Goal: Contribute content

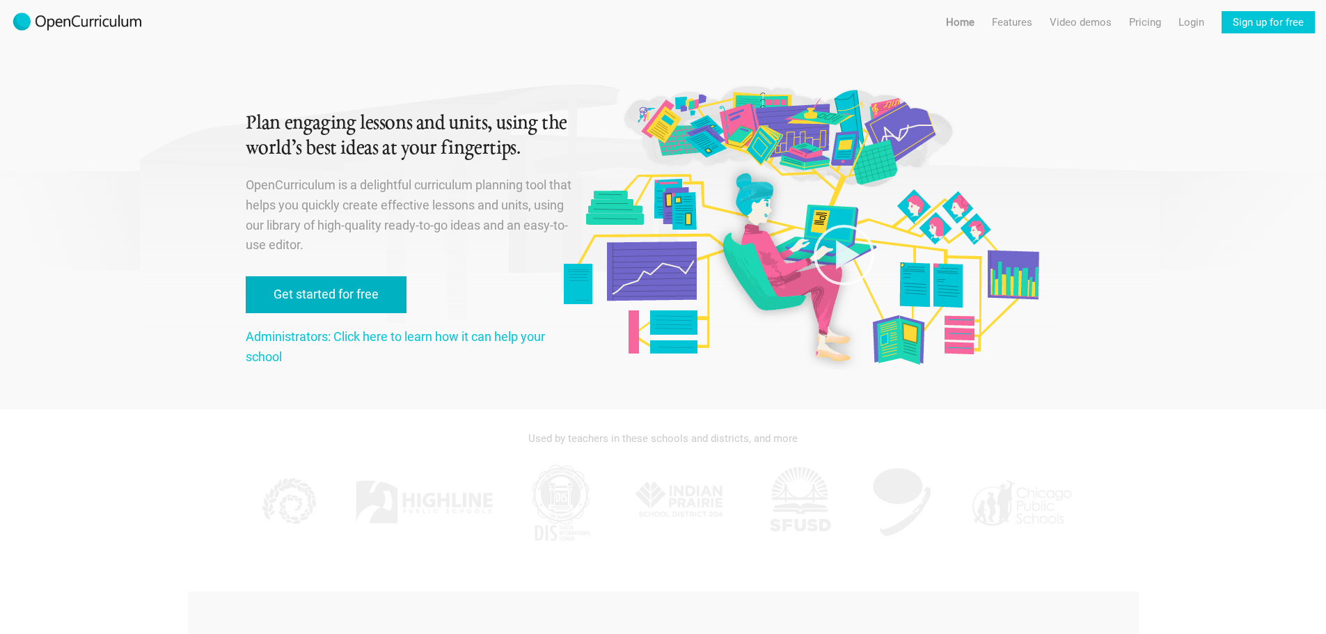
click at [333, 292] on link "Get started for free" at bounding box center [326, 294] width 161 height 37
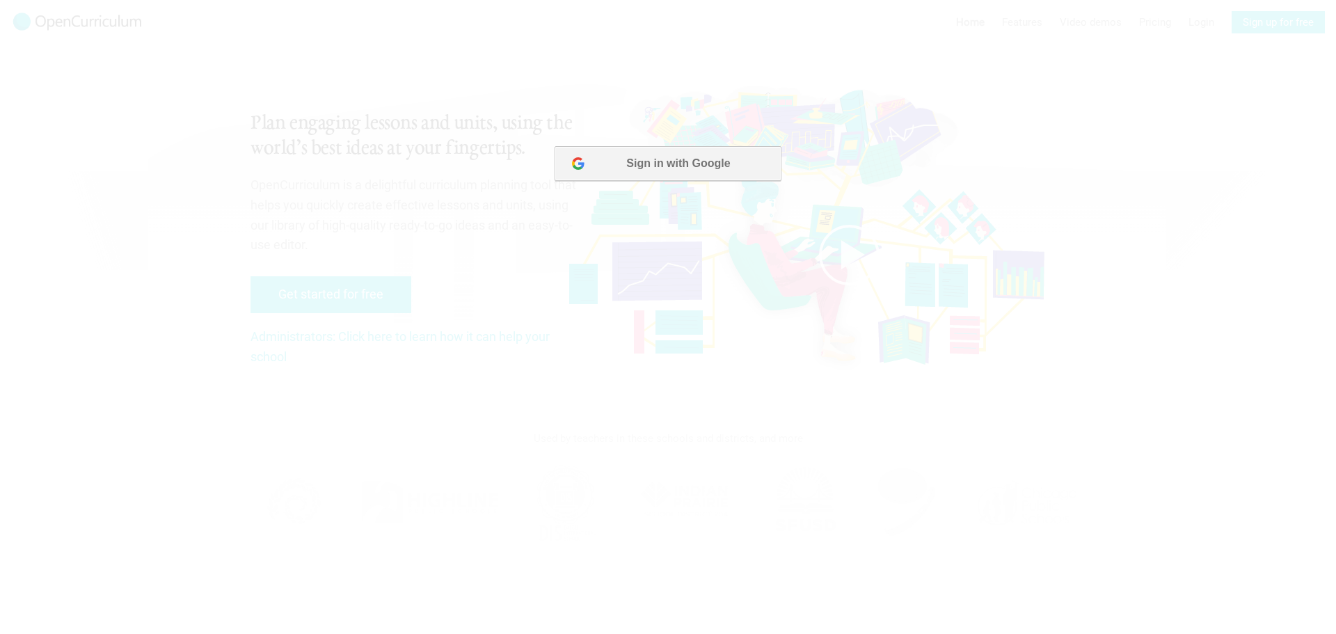
click at [658, 159] on button "Sign in with Google" at bounding box center [668, 163] width 226 height 35
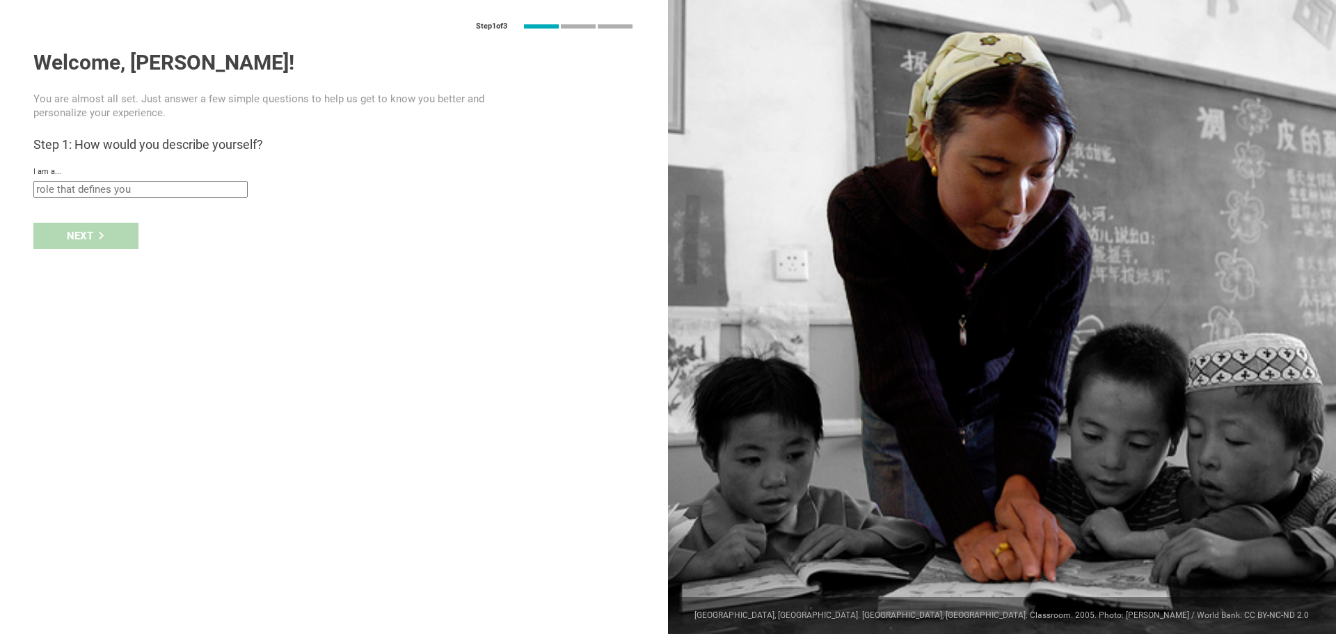
click at [152, 188] on input "text" at bounding box center [140, 189] width 214 height 17
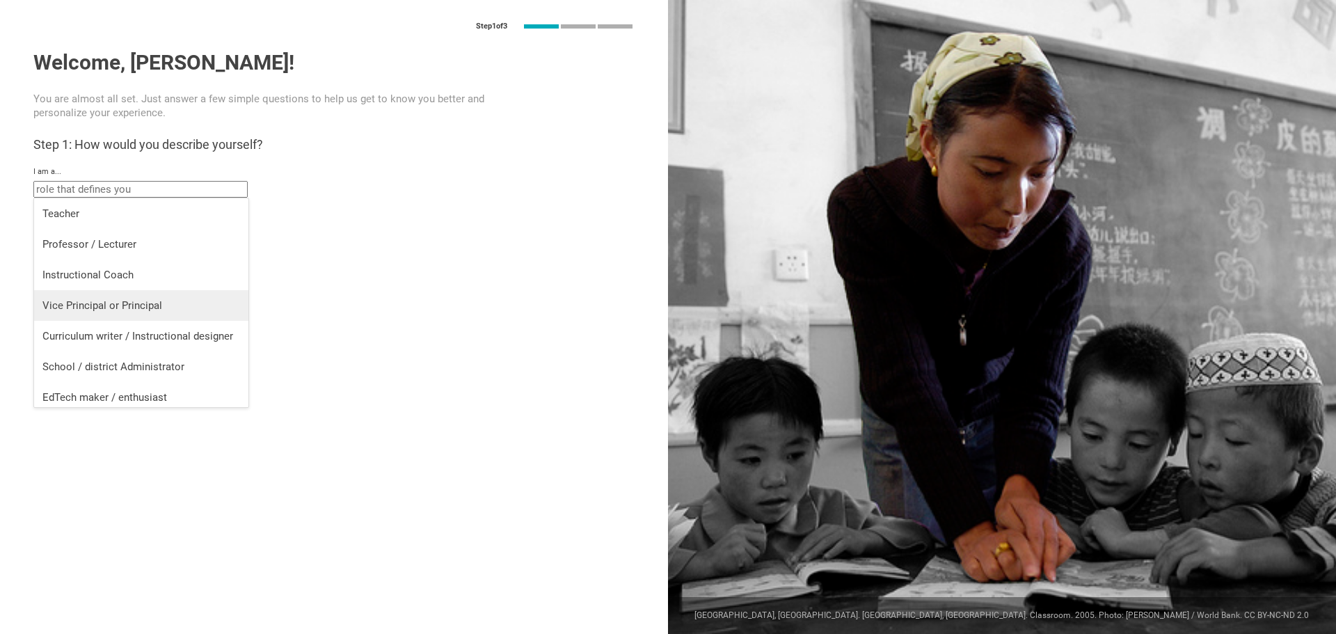
click at [150, 300] on div "Vice Principal or Principal" at bounding box center [141, 306] width 198 height 14
type input "Vice Principal or Principal"
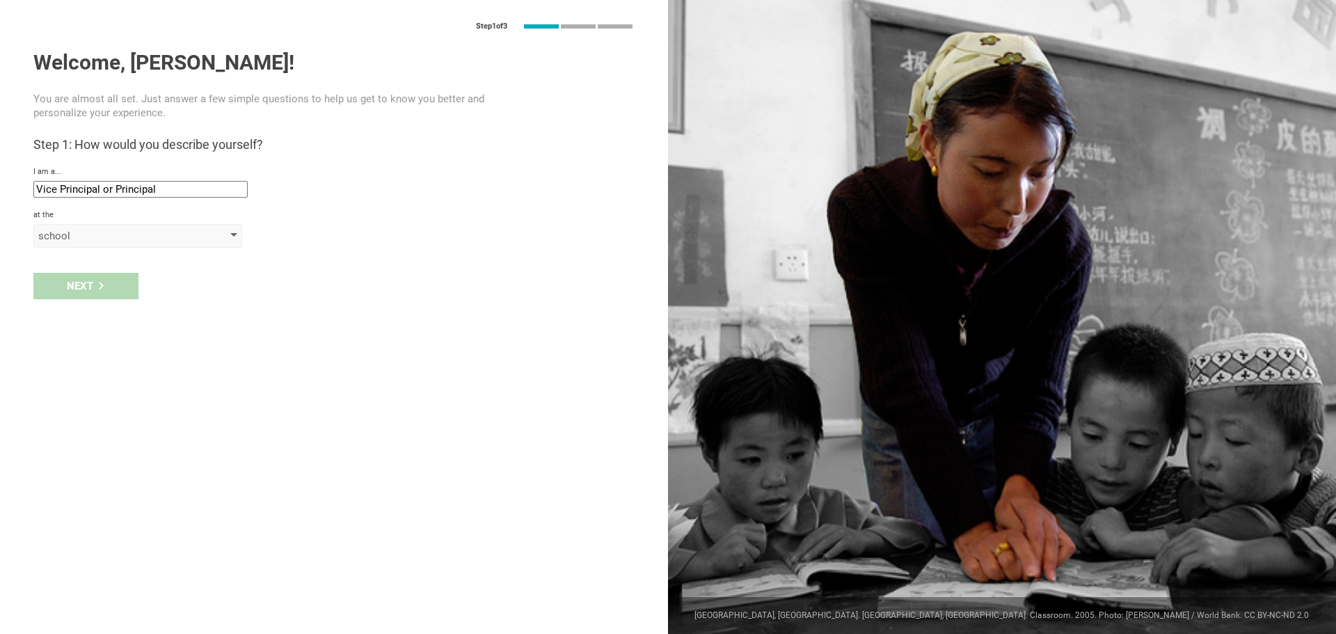
click at [241, 235] on div "school" at bounding box center [137, 236] width 209 height 24
click at [170, 235] on div "school" at bounding box center [117, 236] width 159 height 14
click at [113, 283] on div "Next" at bounding box center [85, 286] width 105 height 26
click at [159, 271] on input "text" at bounding box center [140, 268] width 214 height 17
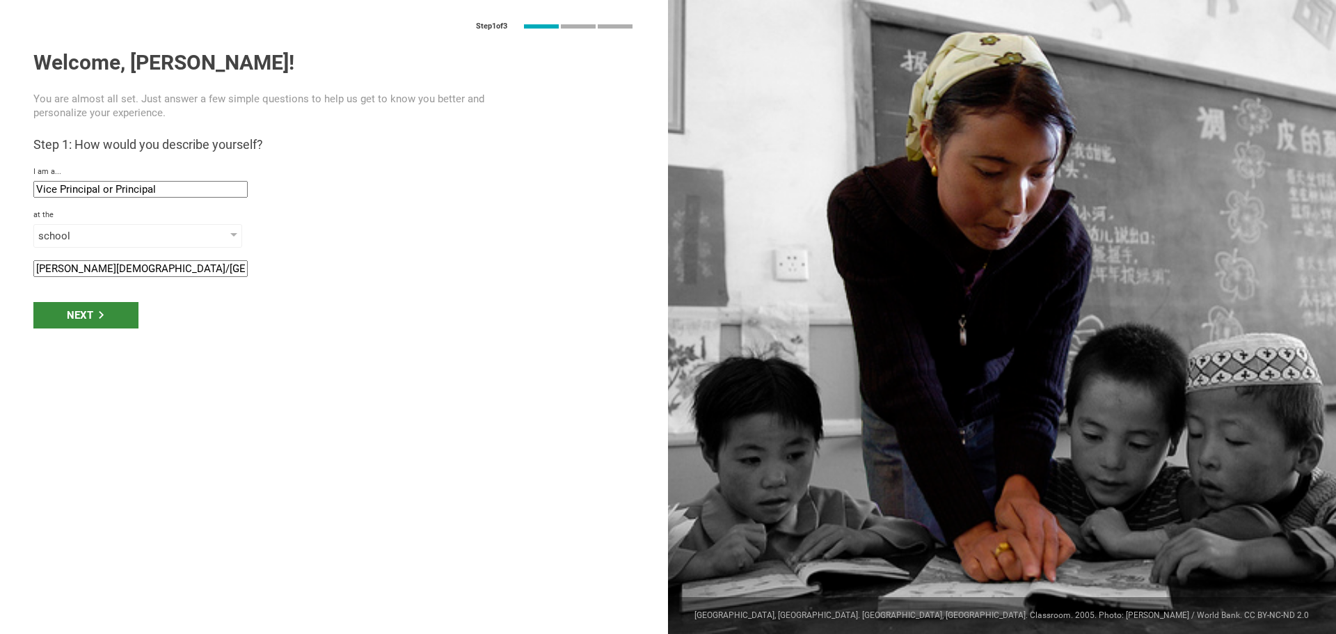
type input "Nile Christian/Hope Academy"
click at [80, 318] on div "Next" at bounding box center [85, 315] width 105 height 26
click at [77, 310] on input "Kirkland, Washington" at bounding box center [140, 311] width 214 height 17
type input "Naches, Washington"
click at [91, 356] on div "Next" at bounding box center [85, 358] width 105 height 26
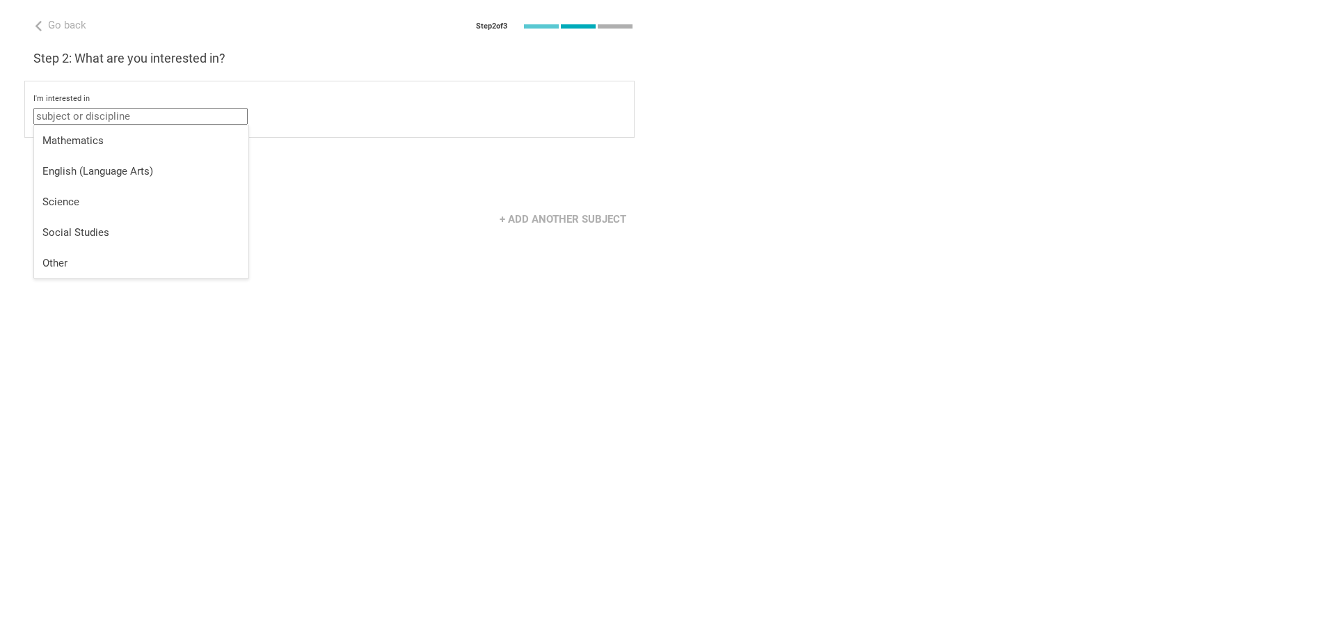
click at [178, 116] on input "text" at bounding box center [140, 116] width 214 height 17
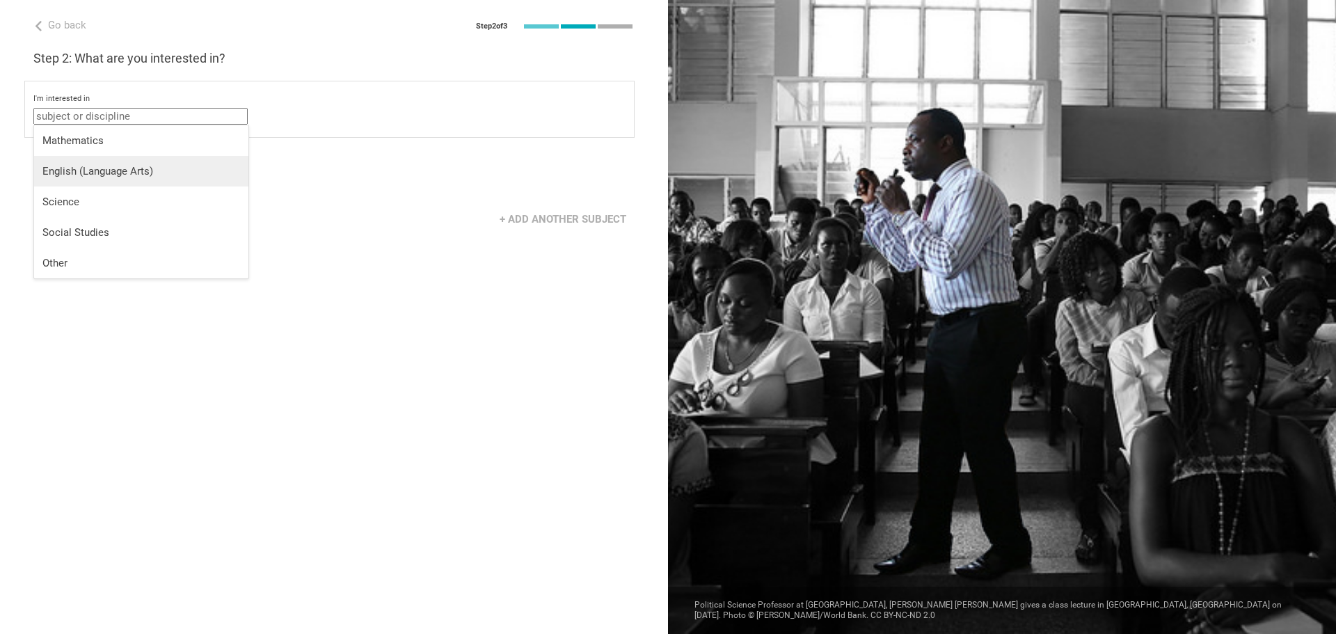
click at [99, 170] on div "English (Language Arts)" at bounding box center [141, 171] width 198 height 14
type input "English (Language Arts)"
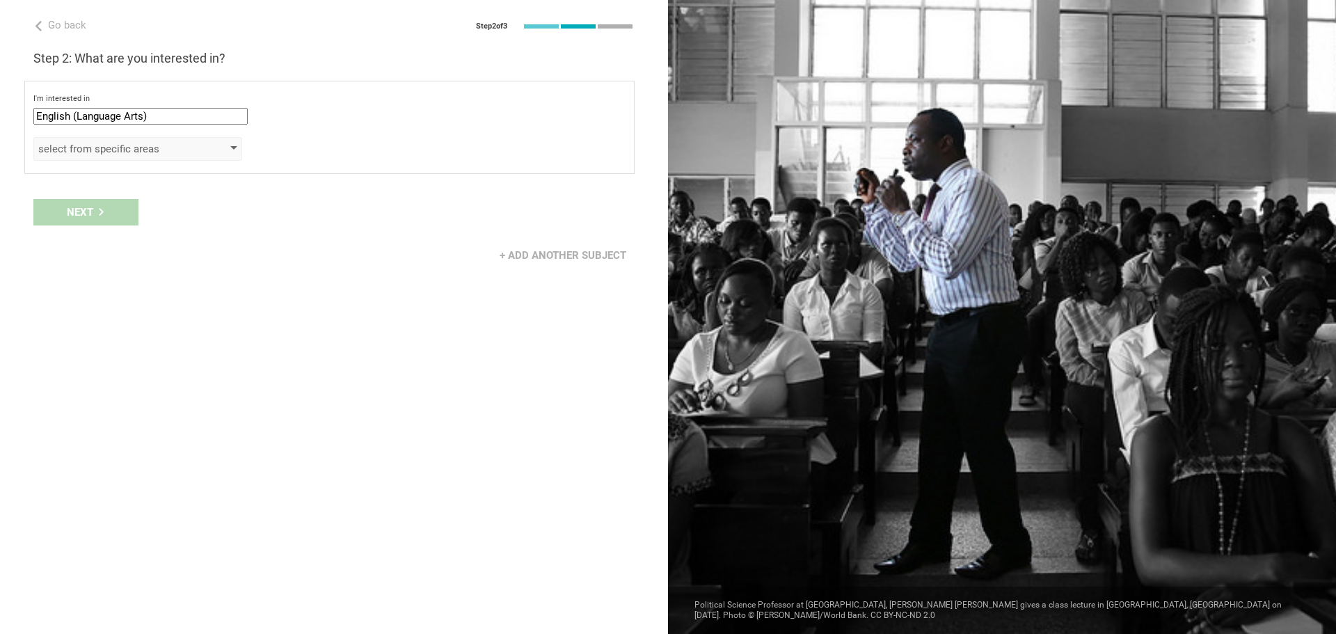
click at [228, 152] on div "select from specific areas" at bounding box center [137, 149] width 209 height 24
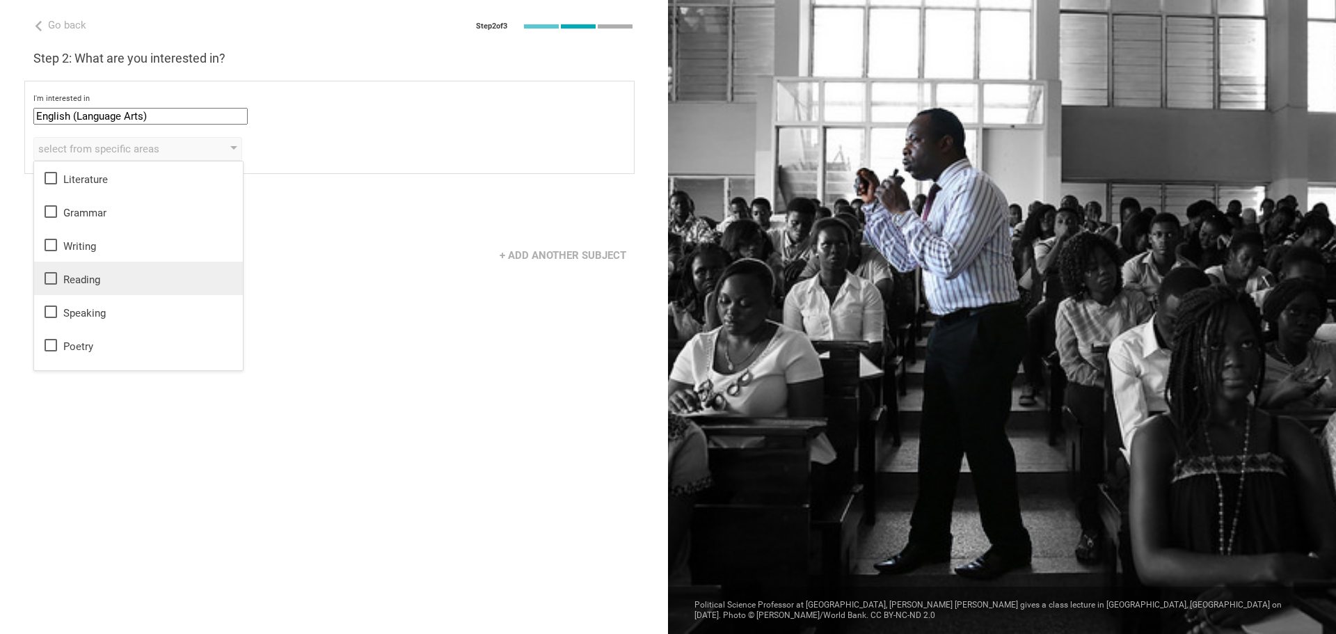
click at [50, 279] on icon at bounding box center [50, 278] width 17 height 17
click at [50, 240] on icon at bounding box center [51, 245] width 13 height 13
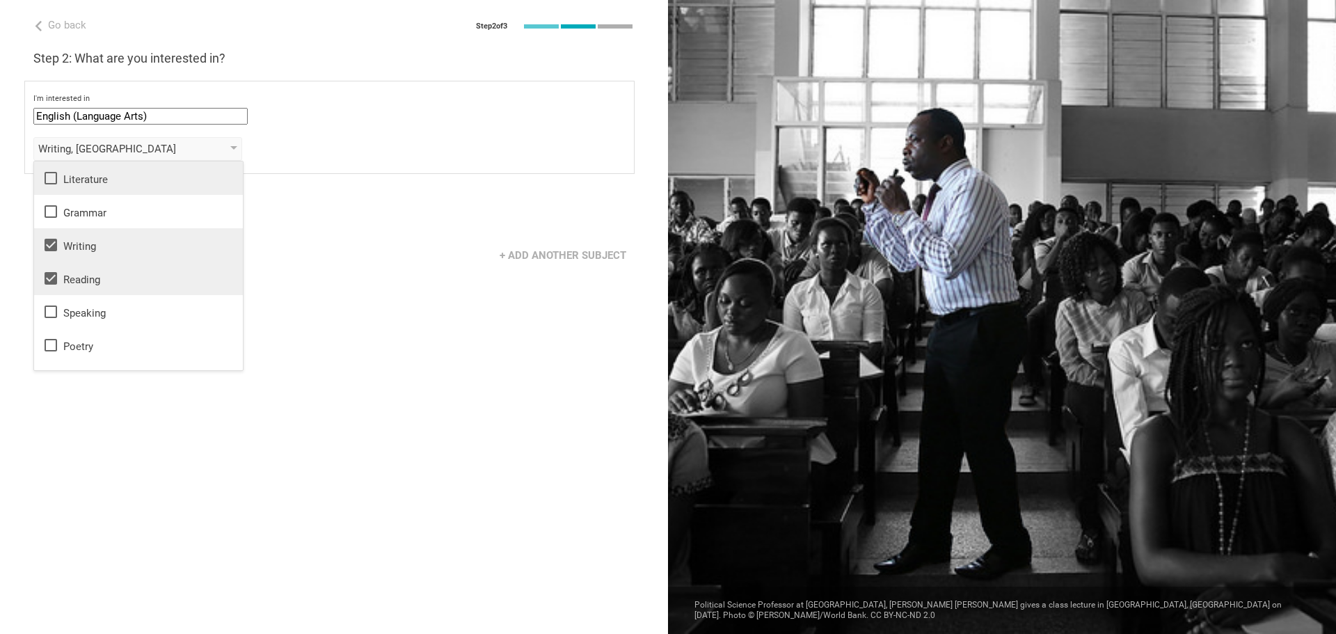
click at [49, 177] on icon at bounding box center [50, 178] width 17 height 17
click at [47, 207] on icon at bounding box center [51, 211] width 13 height 13
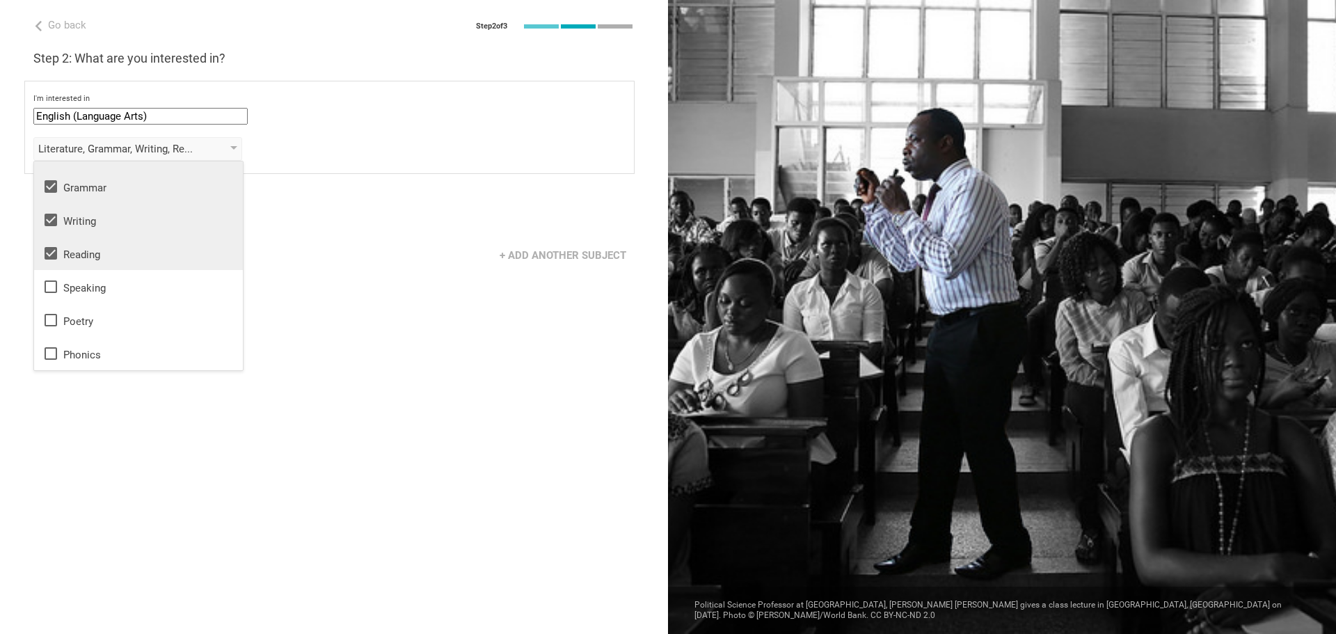
click at [317, 310] on div "Go back Step 2 of 3 Welcome, Kathie! You are almost all set. Just answer a few …" at bounding box center [334, 317] width 668 height 634
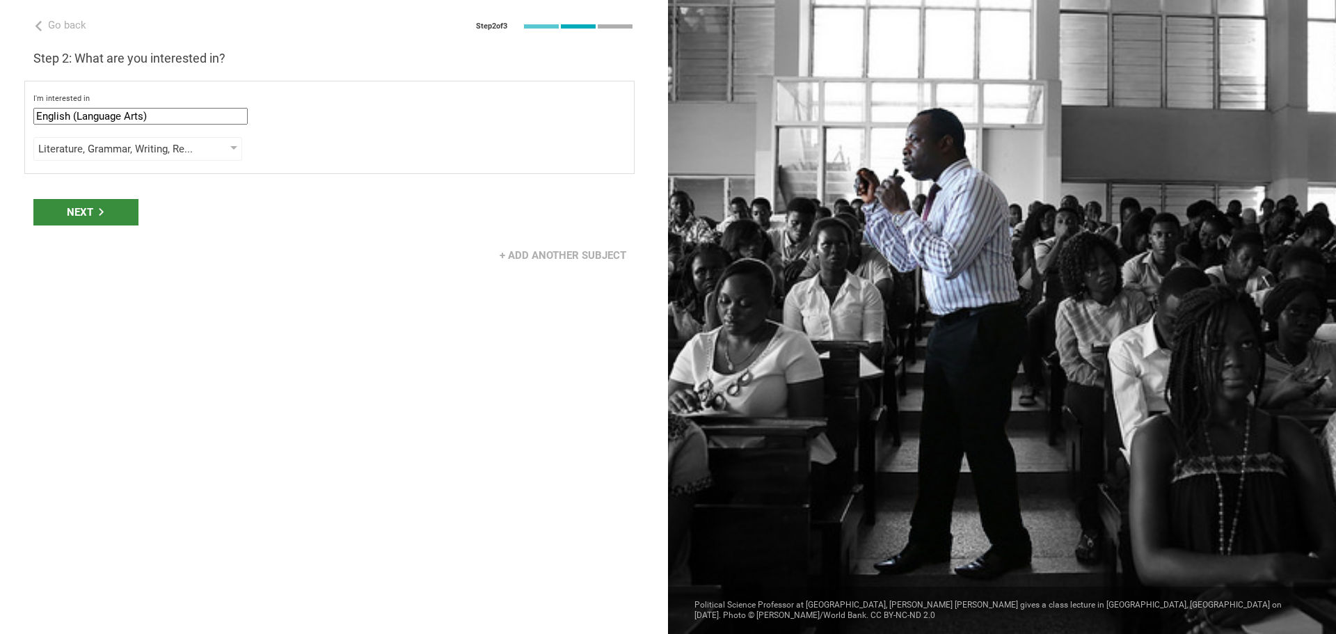
click at [72, 210] on div "Next" at bounding box center [85, 212] width 105 height 26
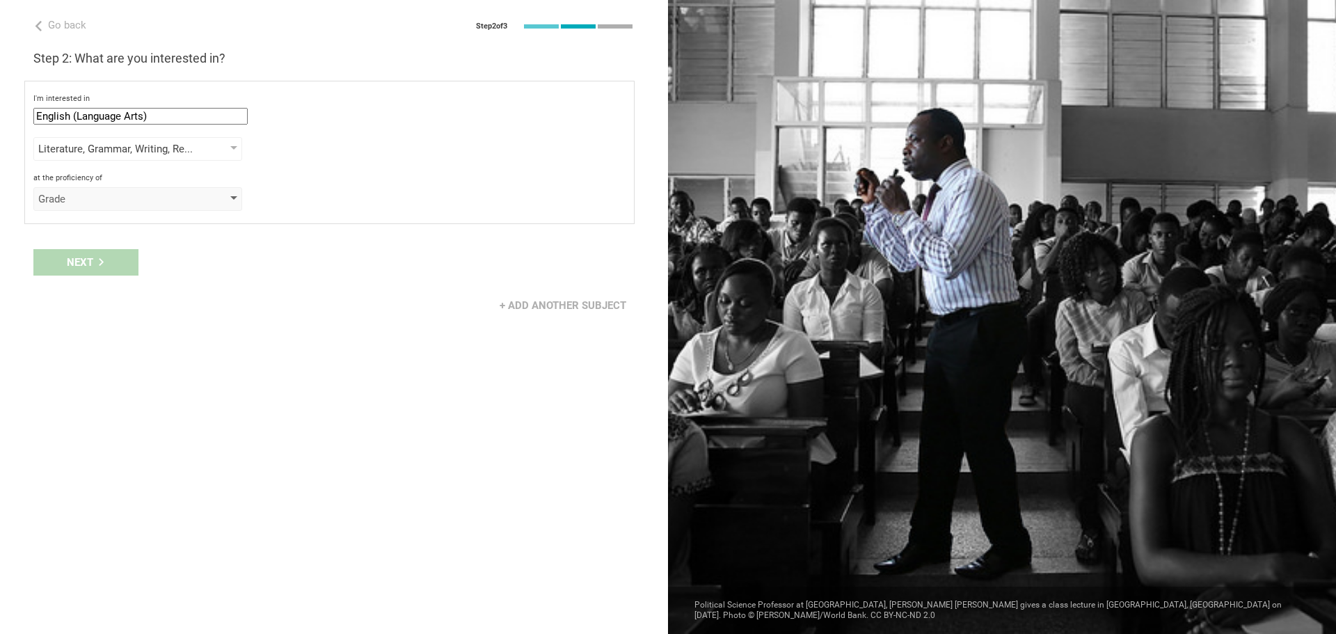
click at [224, 198] on div "Grade" at bounding box center [137, 199] width 209 height 24
click at [79, 228] on div "Grade" at bounding box center [138, 227] width 192 height 14
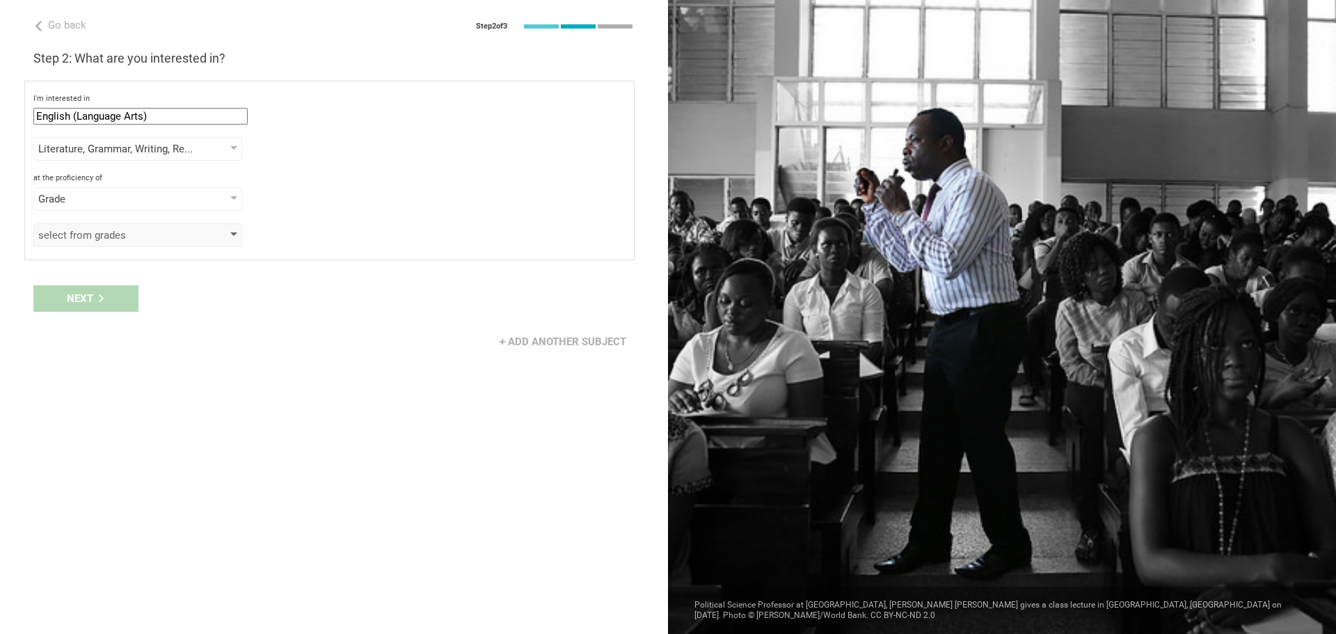
click at [232, 240] on div "select from grades" at bounding box center [137, 235] width 209 height 24
click at [51, 305] on icon at bounding box center [50, 306] width 17 height 17
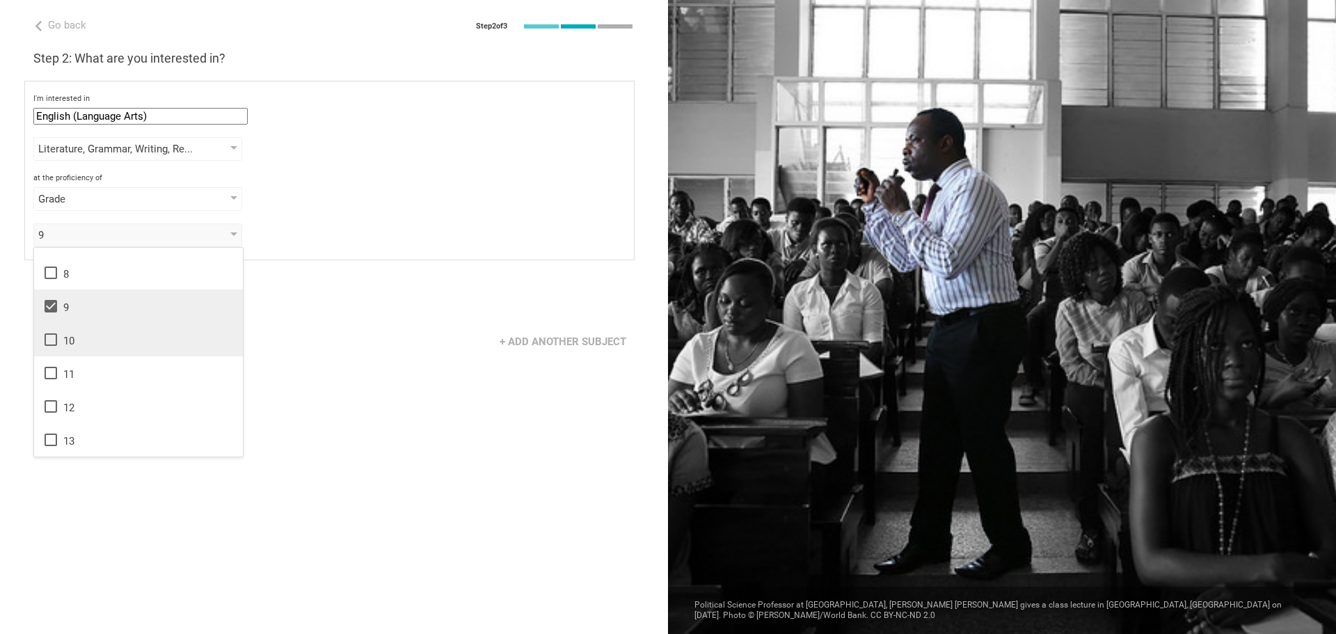
click at [53, 338] on icon at bounding box center [50, 339] width 17 height 17
click at [50, 374] on icon at bounding box center [50, 373] width 17 height 17
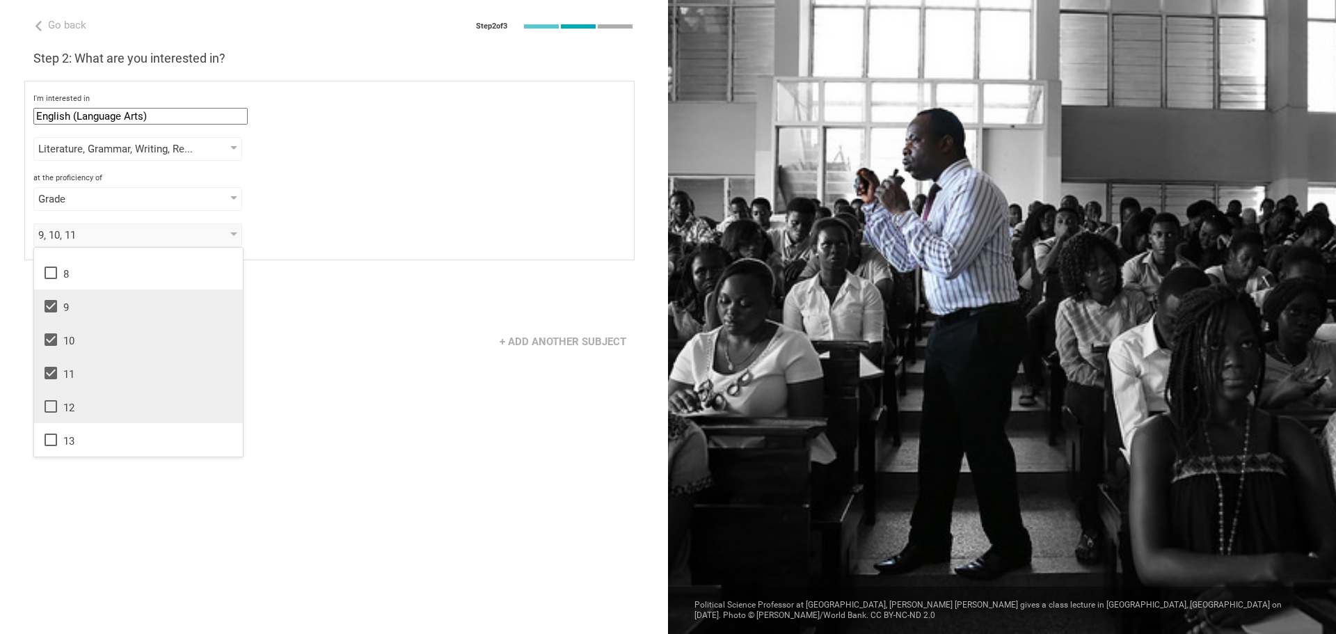
click at [51, 406] on icon at bounding box center [50, 406] width 17 height 17
click at [387, 402] on div "Go back Step 2 of 3 Welcome, Kathie! You are almost all set. Just answer a few …" at bounding box center [334, 317] width 668 height 634
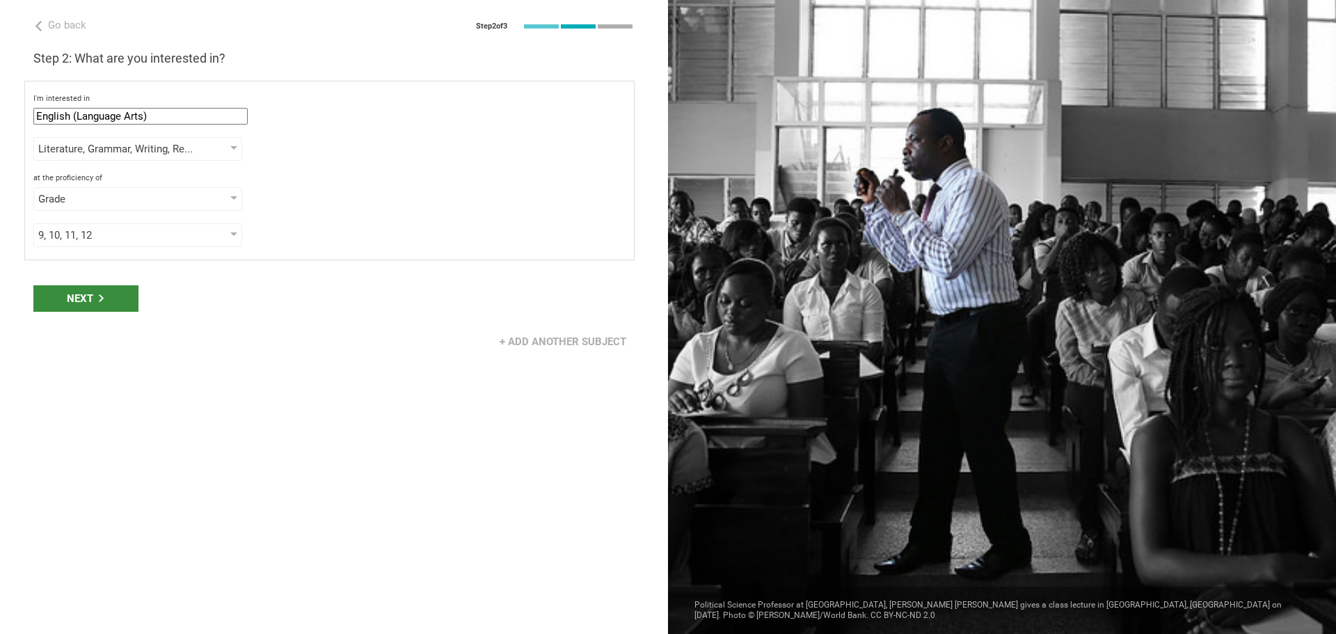
click at [74, 297] on div "Next" at bounding box center [85, 298] width 105 height 26
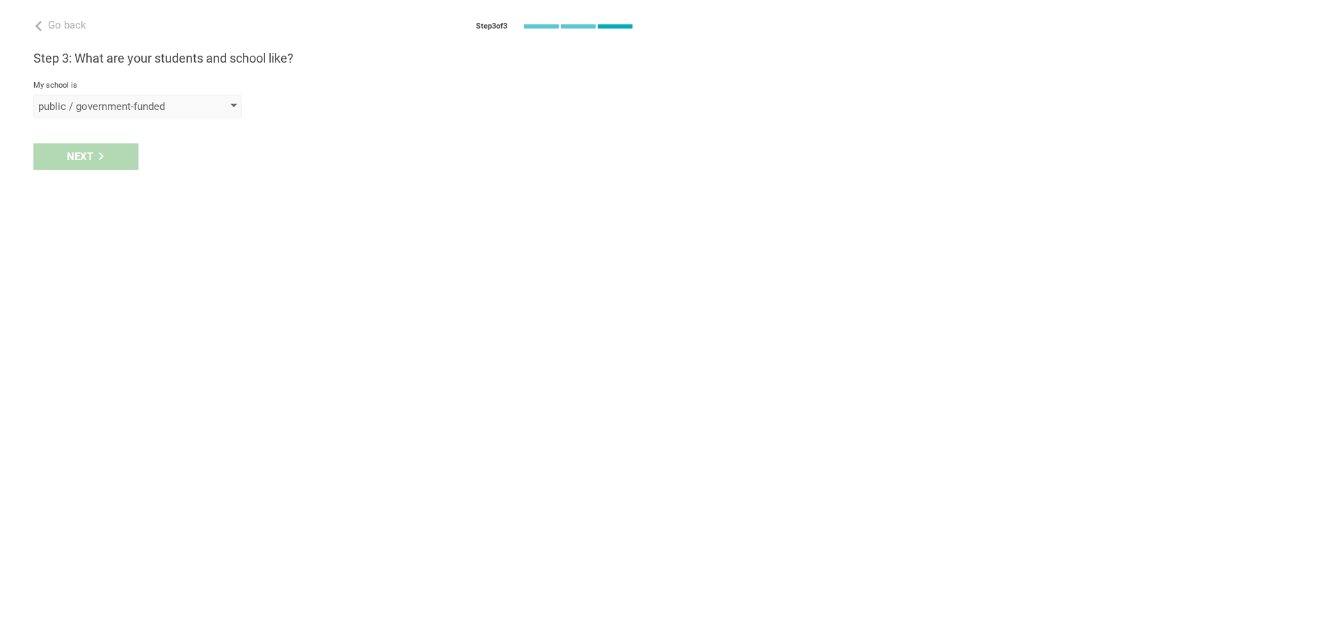
click at [234, 106] on div at bounding box center [233, 107] width 7 height 6
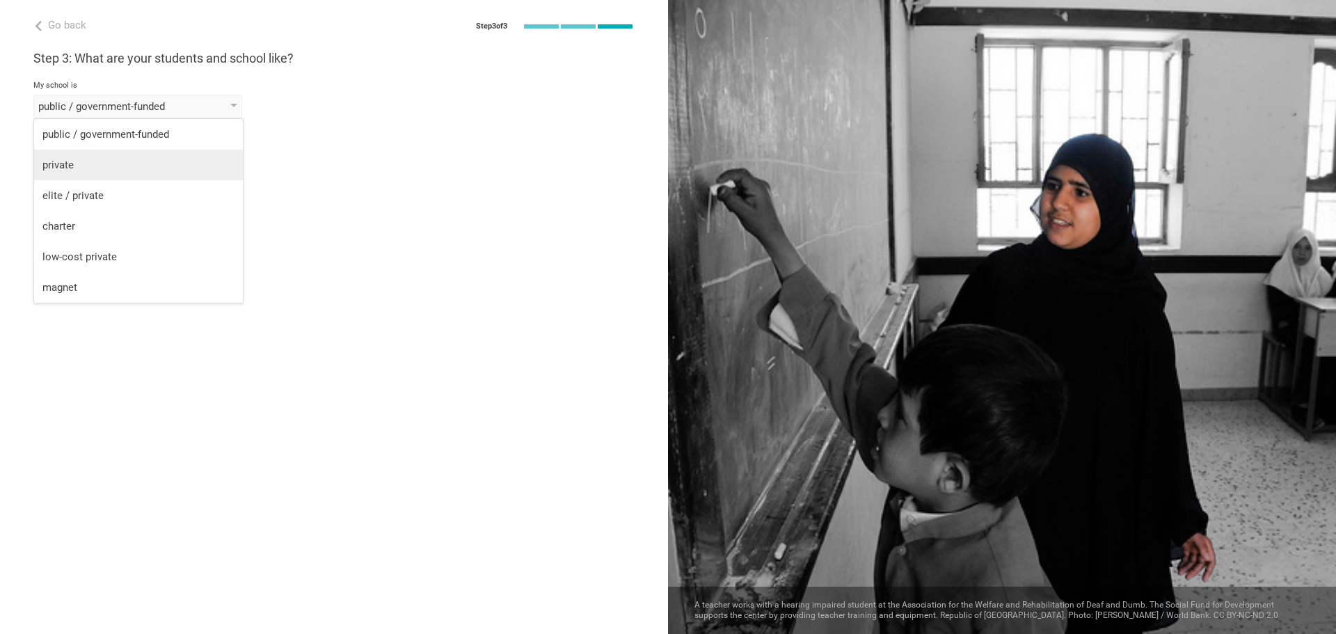
click at [83, 161] on div "private" at bounding box center [138, 165] width 192 height 14
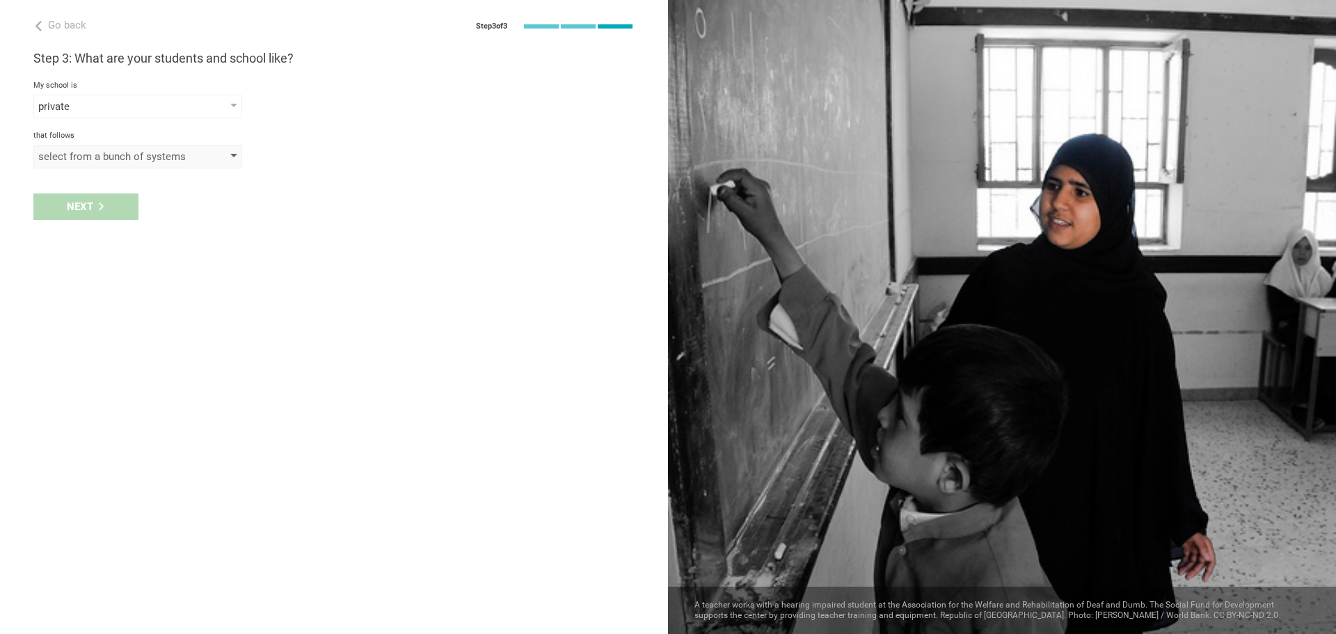
click at [229, 153] on div "select from a bunch of systems" at bounding box center [137, 157] width 209 height 24
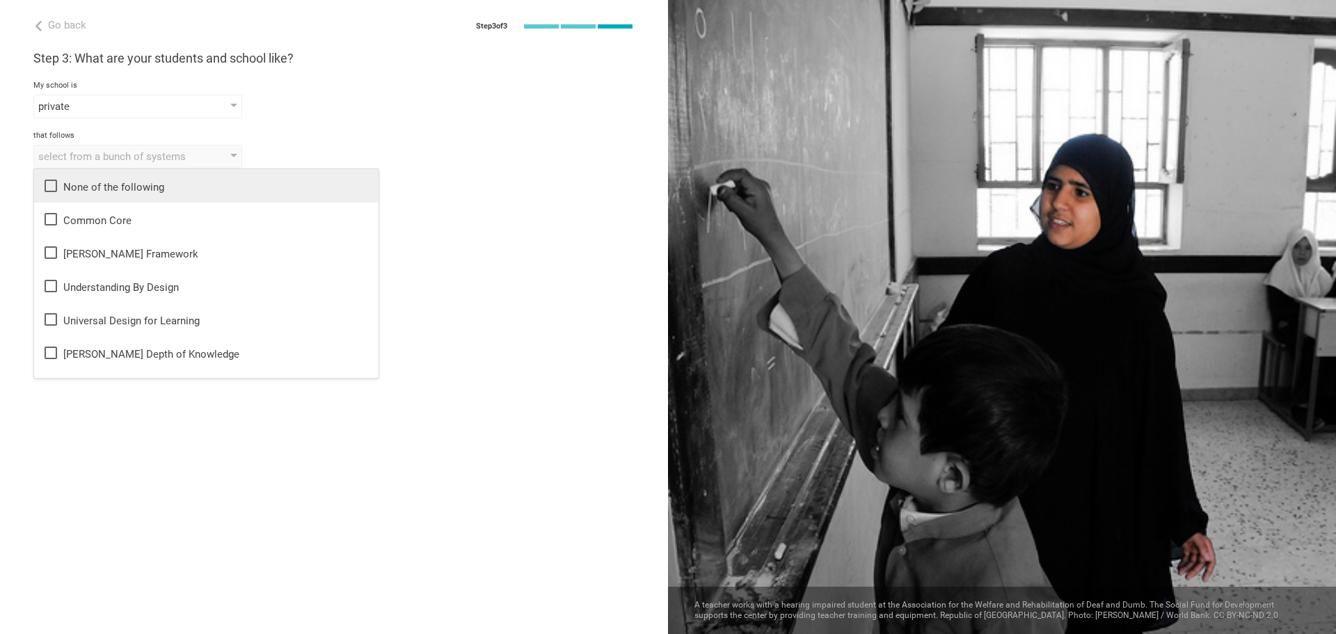
click at [49, 186] on icon at bounding box center [50, 185] width 17 height 17
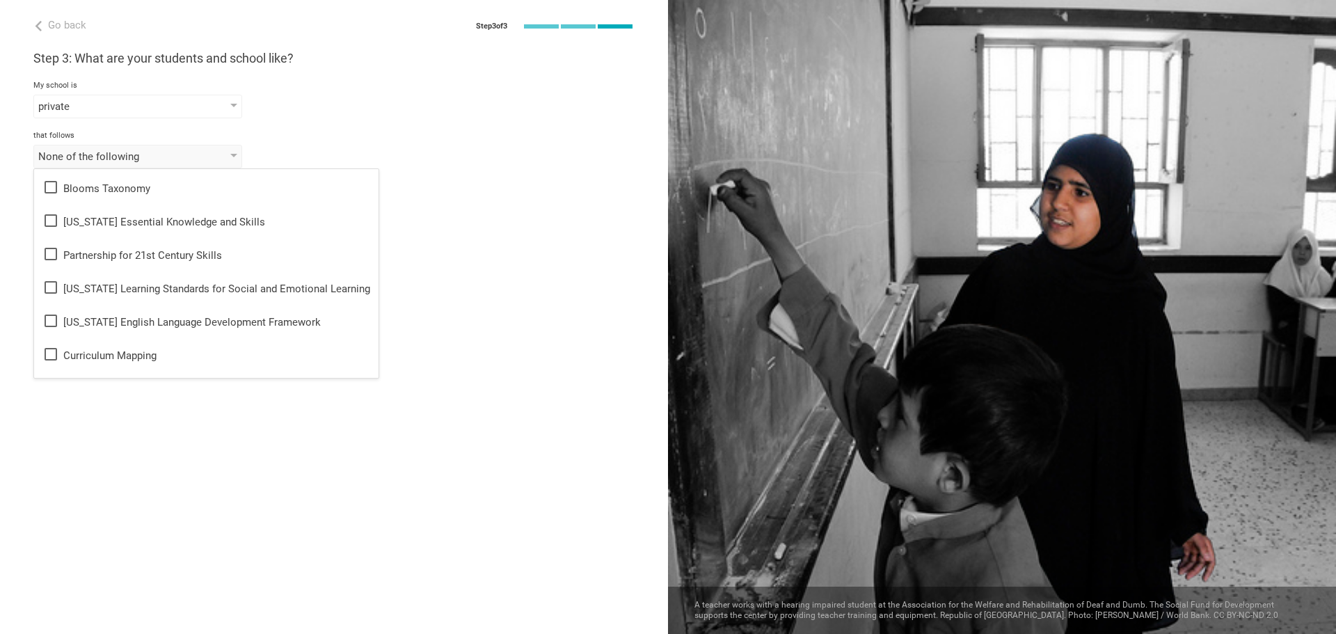
scroll to position [186, 0]
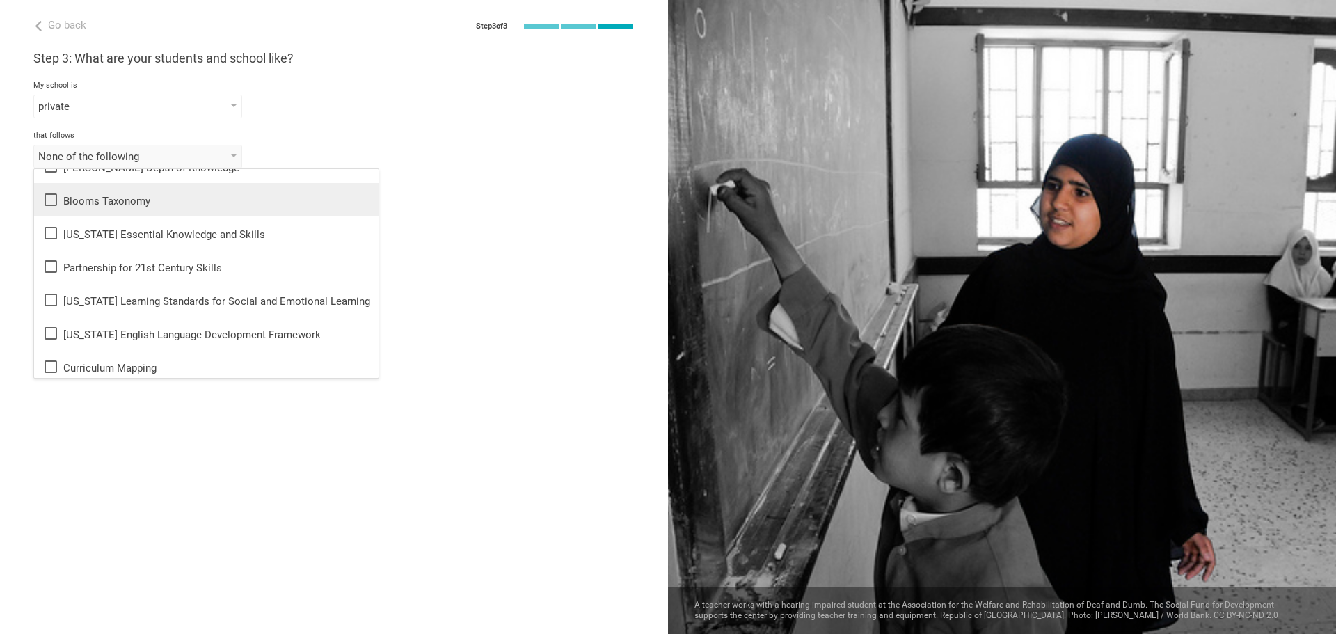
click at [46, 198] on icon at bounding box center [51, 199] width 13 height 13
click at [49, 369] on icon at bounding box center [50, 366] width 17 height 17
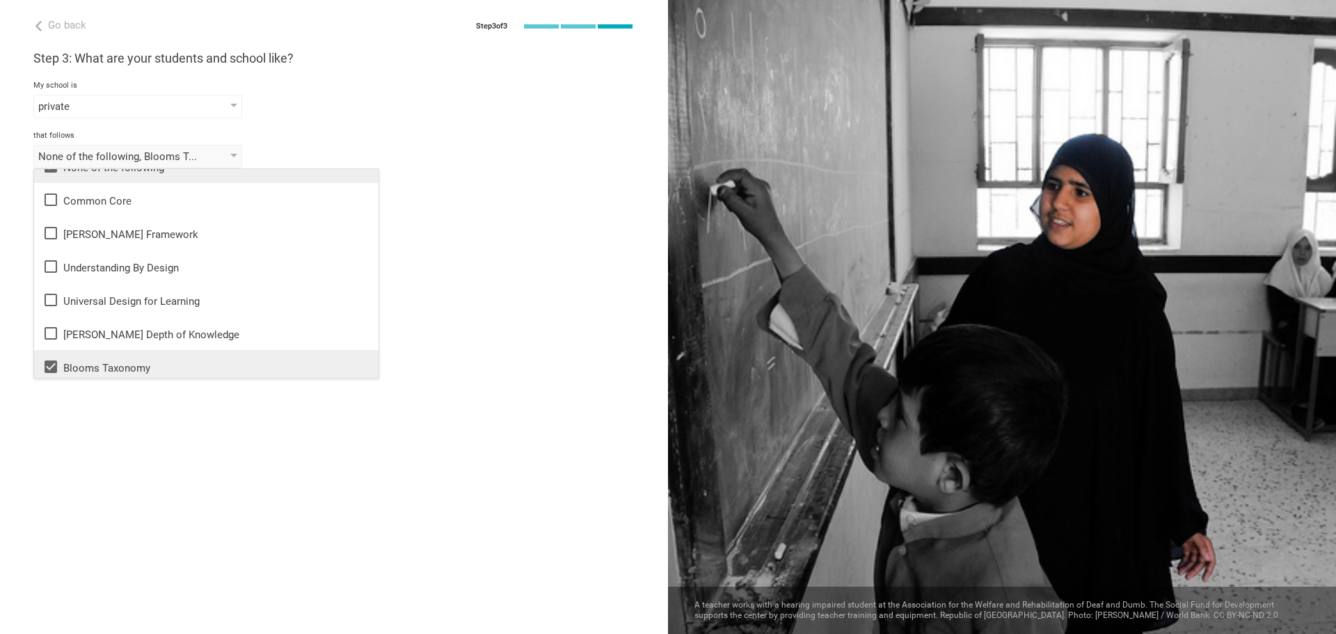
scroll to position [0, 0]
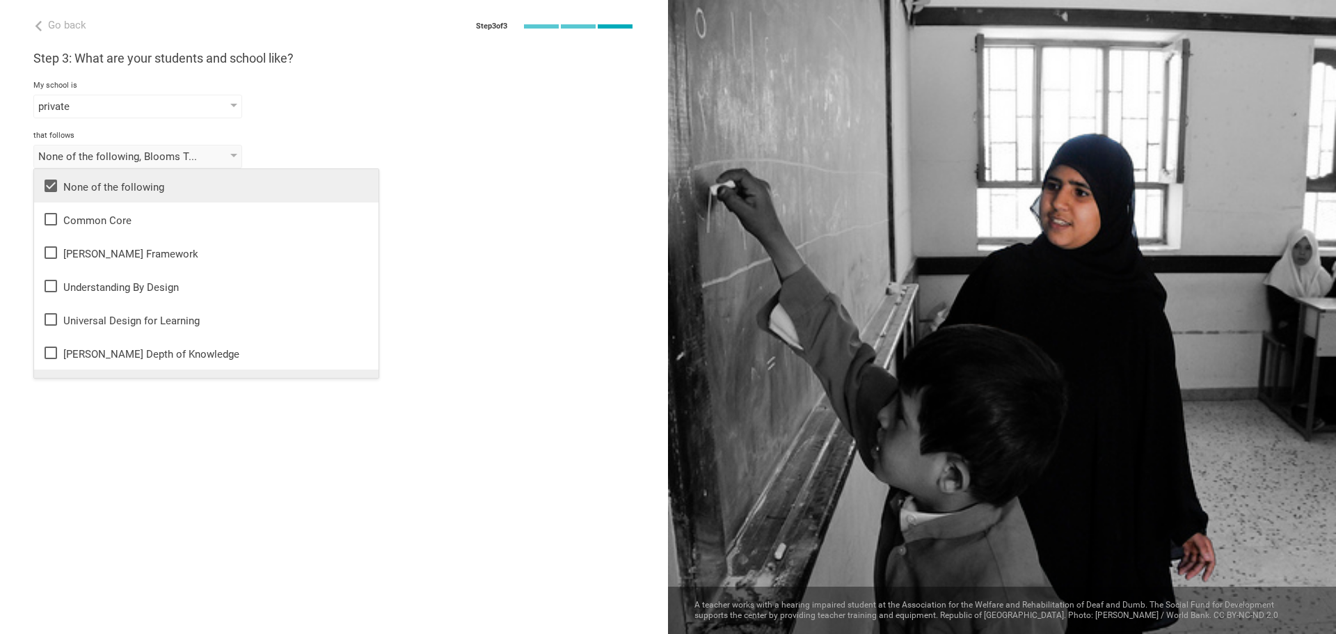
click at [387, 381] on div "Go back Step 3 of 3 Welcome, Kathie! You are almost all set. Just answer a few …" at bounding box center [334, 317] width 668 height 634
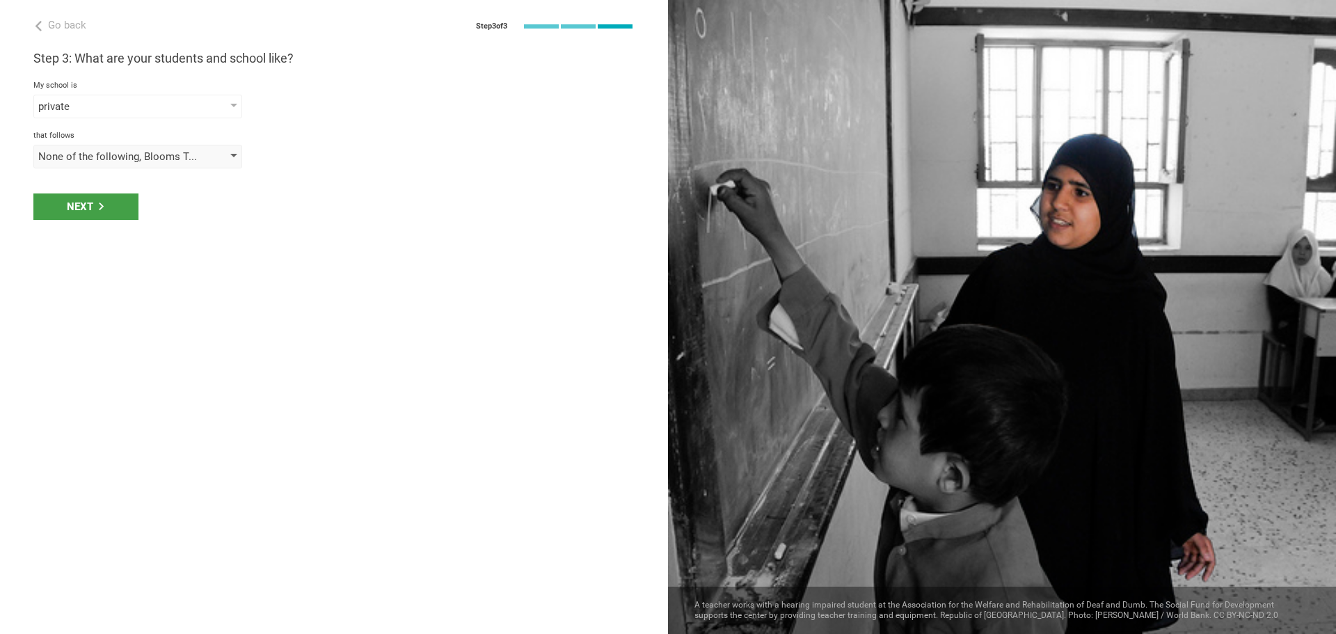
click at [230, 158] on div "None of the following, Blooms Taxonomy, Curriculum Mapping" at bounding box center [137, 157] width 209 height 24
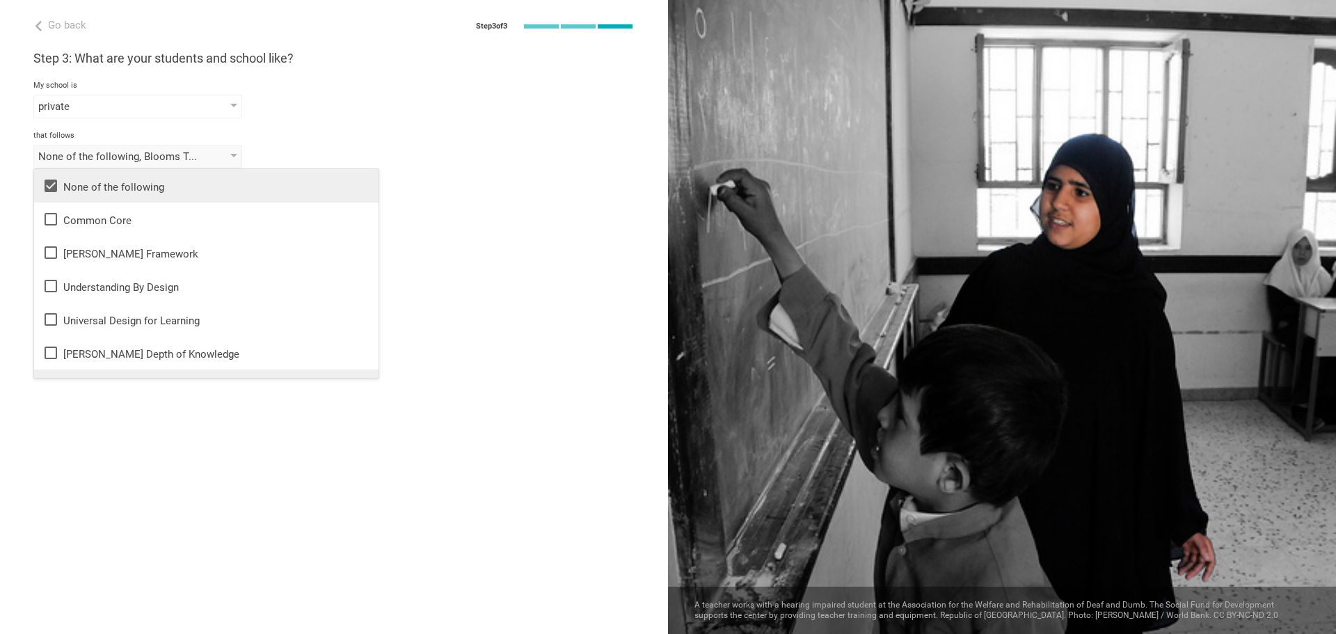
click at [52, 186] on icon at bounding box center [50, 185] width 17 height 17
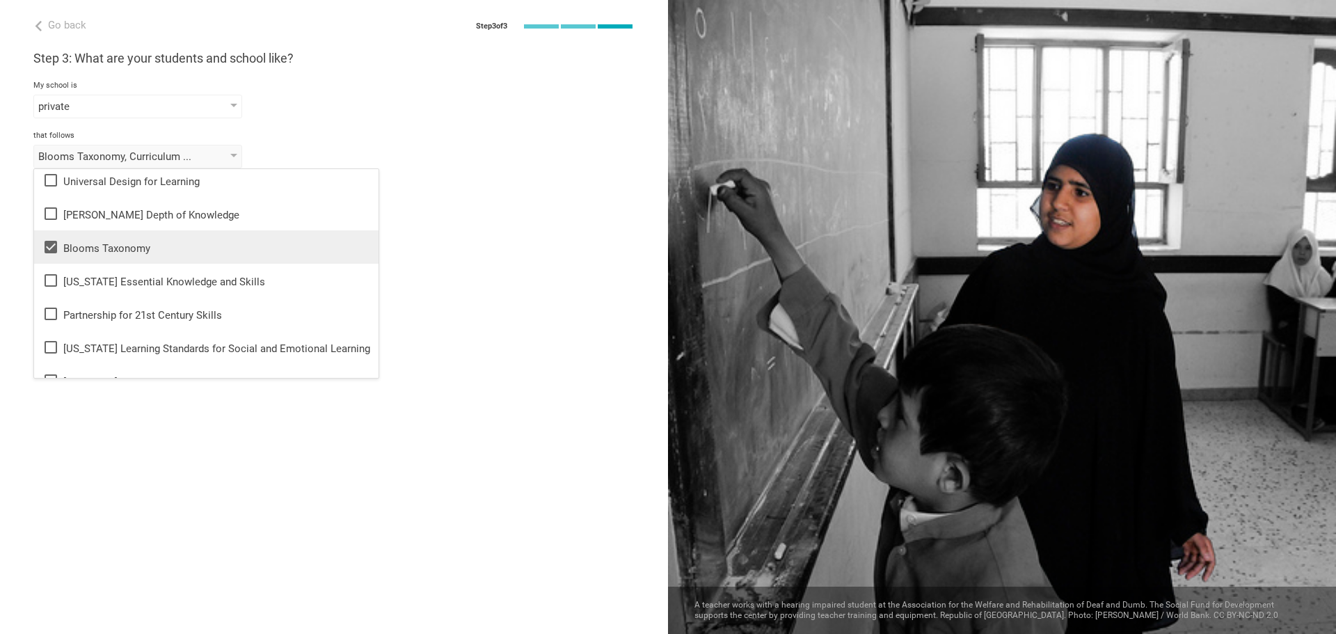
scroll to position [232, 0]
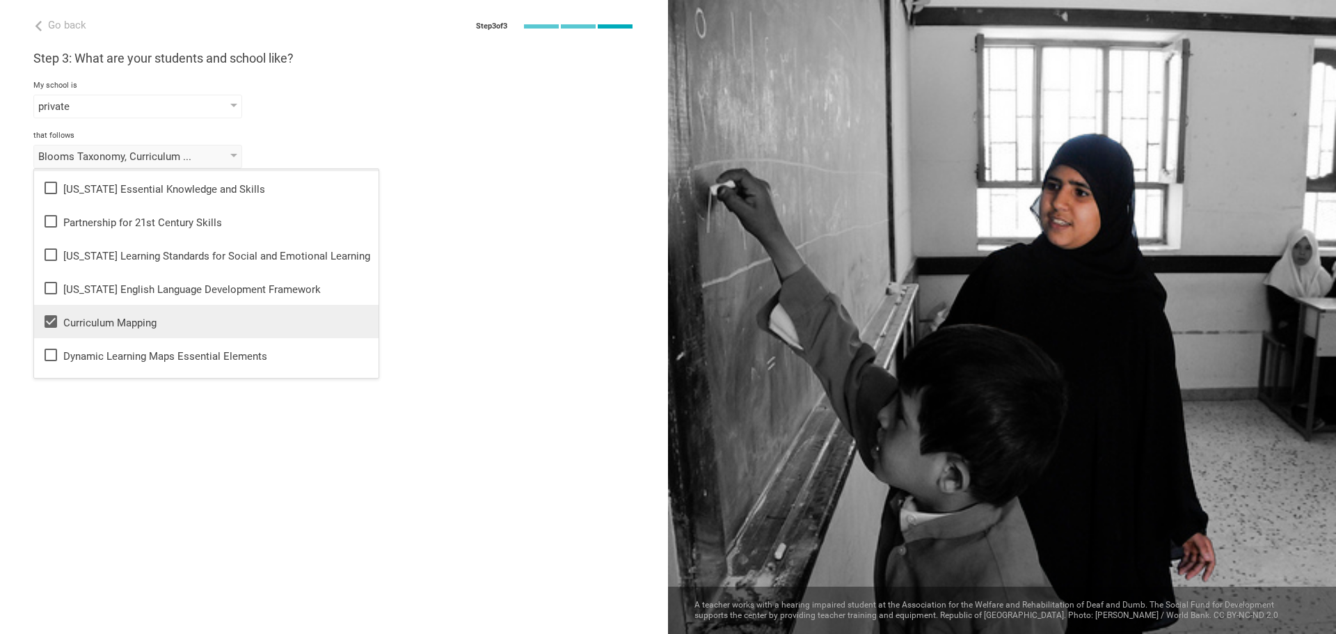
click at [319, 398] on div "Go back Step 3 of 3 Welcome, Kathie! You are almost all set. Just answer a few …" at bounding box center [334, 317] width 668 height 634
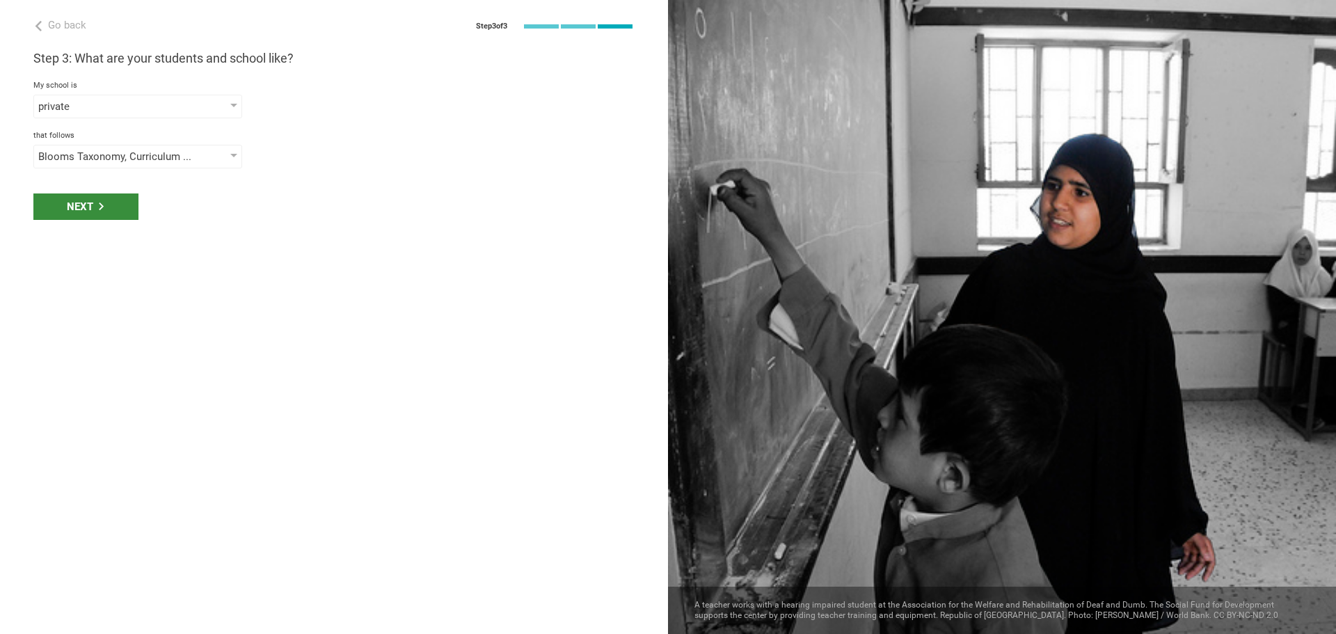
click at [79, 201] on div "Next" at bounding box center [85, 206] width 105 height 26
click at [232, 204] on div at bounding box center [233, 207] width 7 height 6
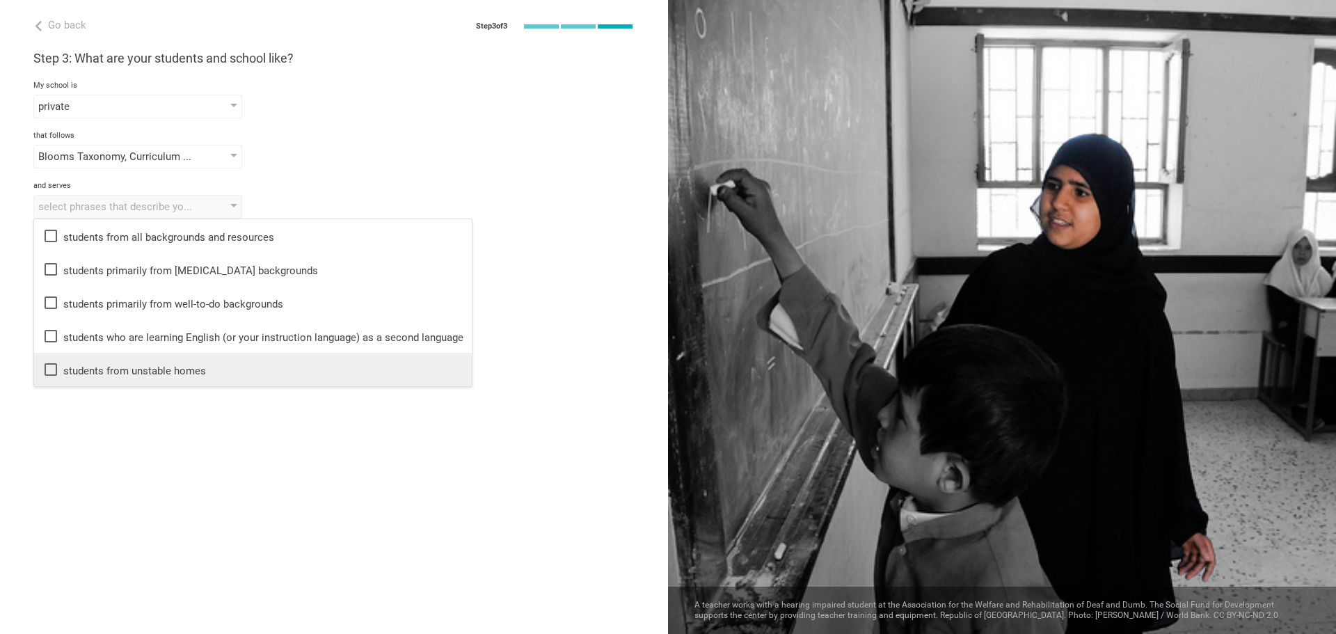
click at [50, 370] on icon at bounding box center [50, 369] width 17 height 17
click at [248, 433] on div "Go back Step 3 of 3 Welcome, Kathie! You are almost all set. Just answer a few …" at bounding box center [334, 317] width 668 height 634
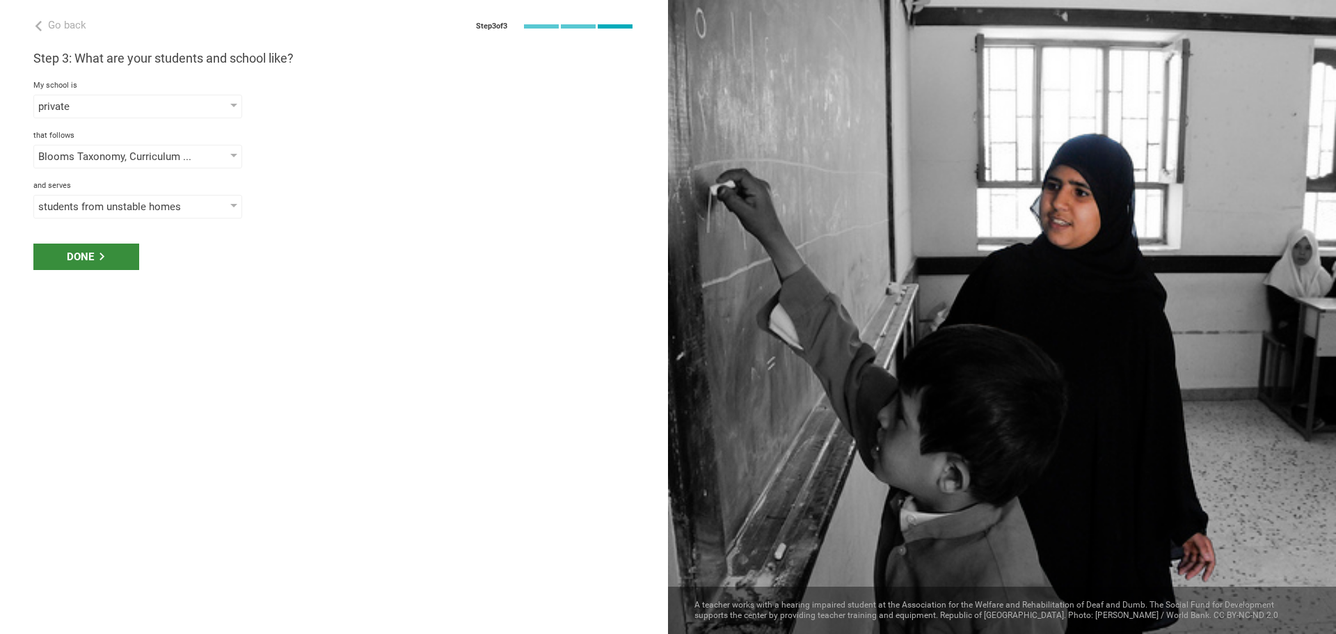
click at [82, 255] on div "Done" at bounding box center [86, 257] width 106 height 26
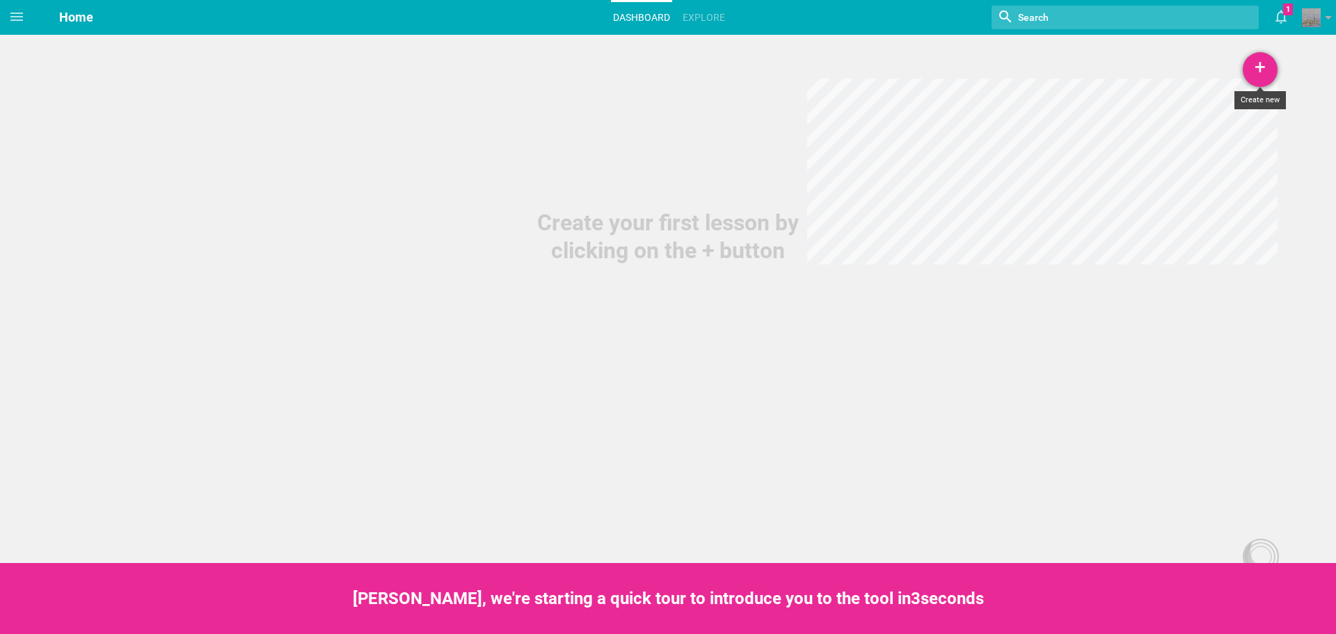
click at [1265, 73] on div "+" at bounding box center [1260, 69] width 35 height 35
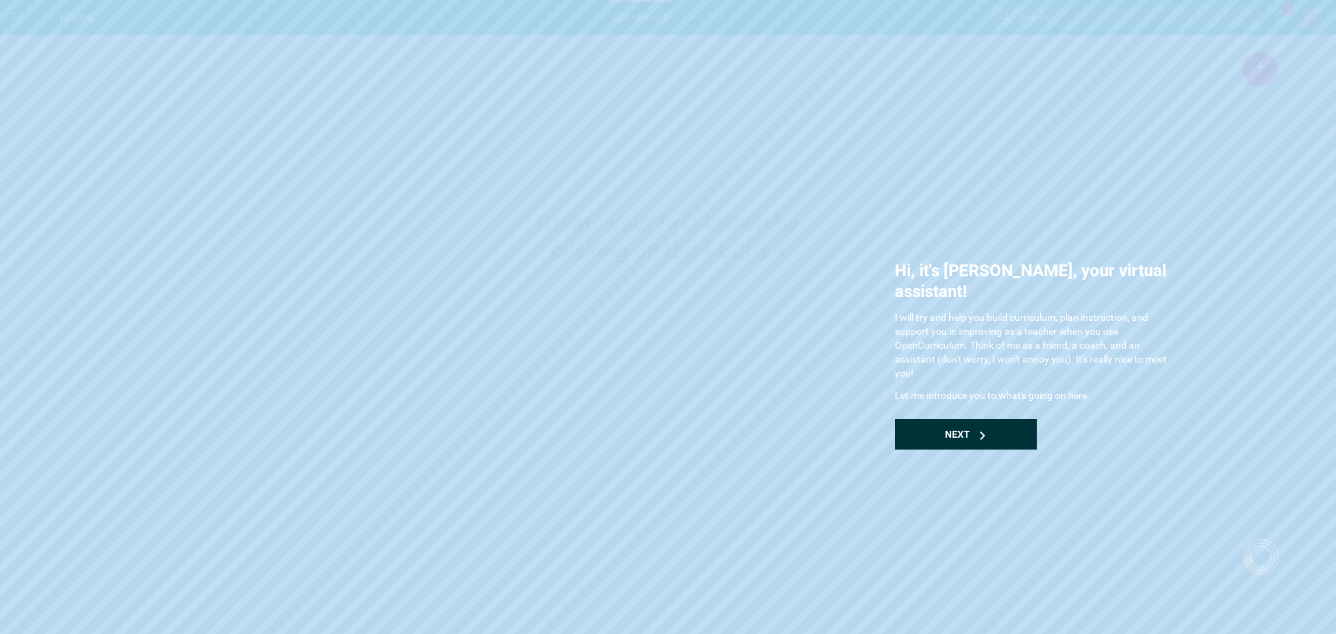
click at [962, 429] on span "Next" at bounding box center [957, 434] width 25 height 11
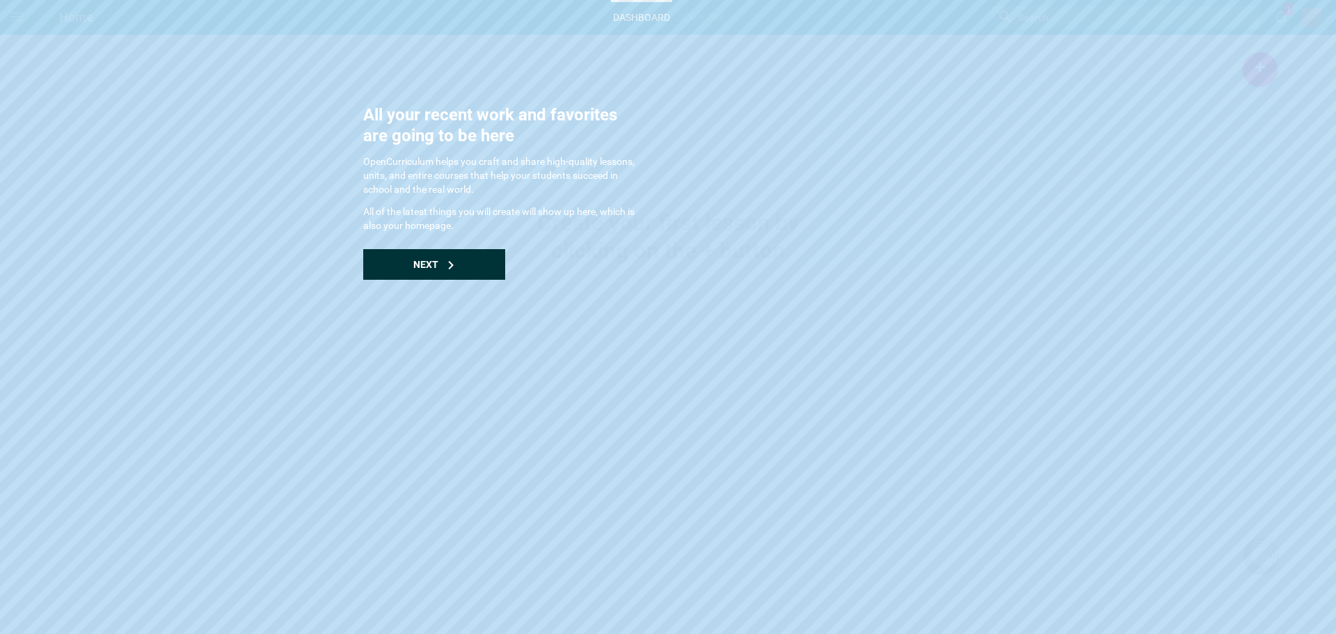
click at [429, 261] on span "Next" at bounding box center [425, 264] width 25 height 11
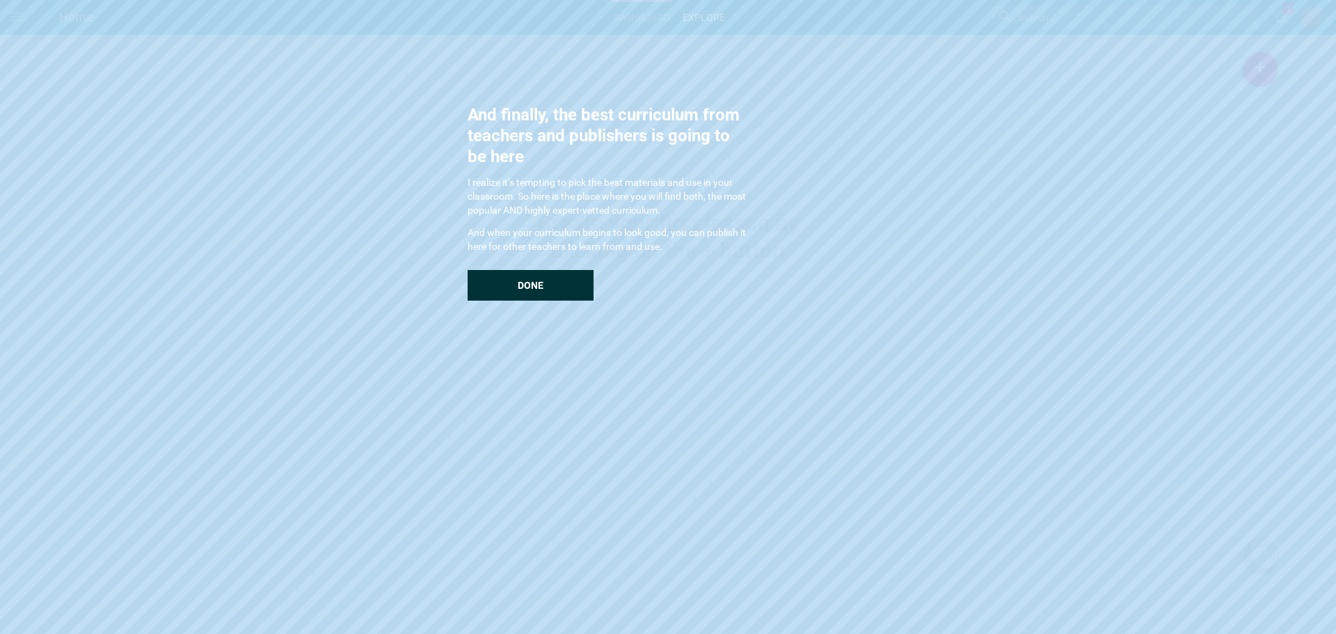
click at [554, 283] on div "Done" at bounding box center [531, 285] width 126 height 31
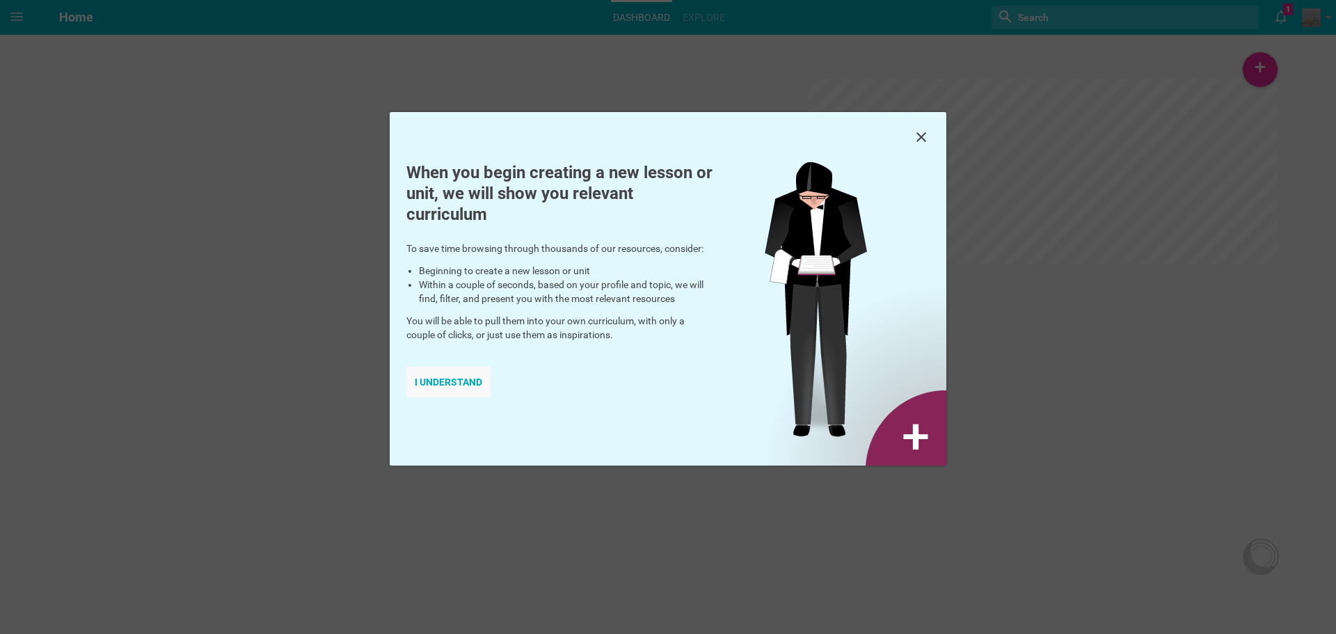
click at [460, 380] on div "I understand" at bounding box center [448, 382] width 84 height 31
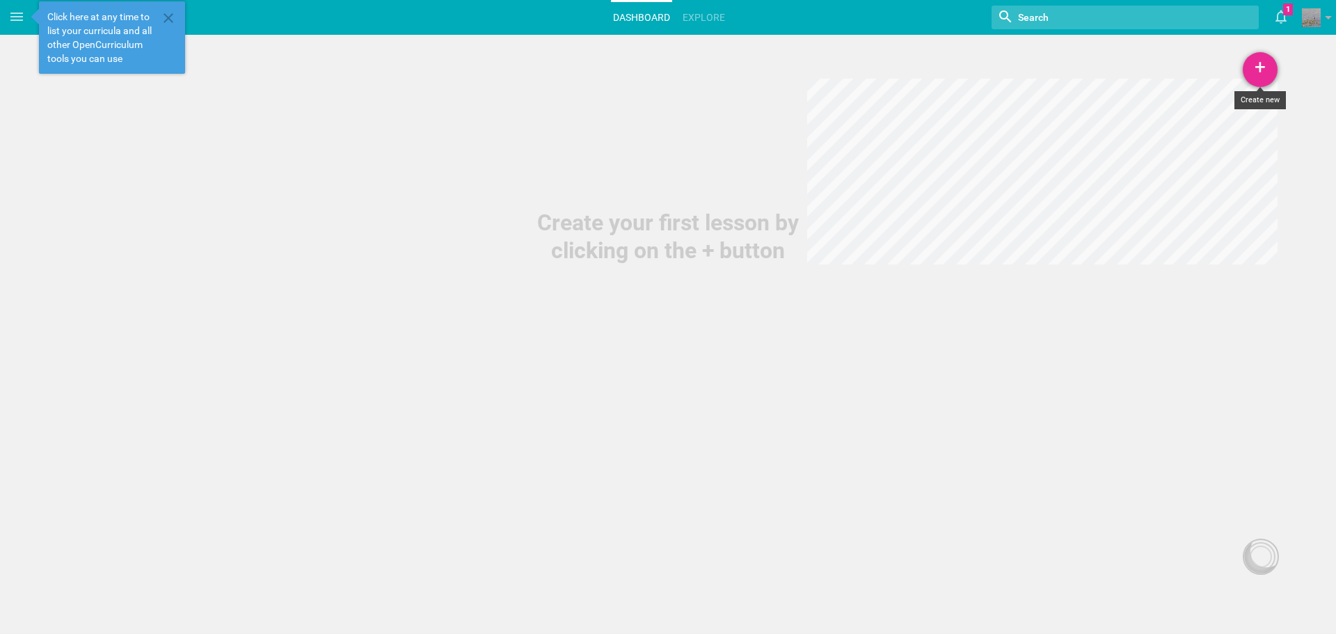
click at [1263, 69] on div "+" at bounding box center [1260, 69] width 35 height 35
click at [1209, 141] on link "Unit" at bounding box center [1225, 138] width 104 height 31
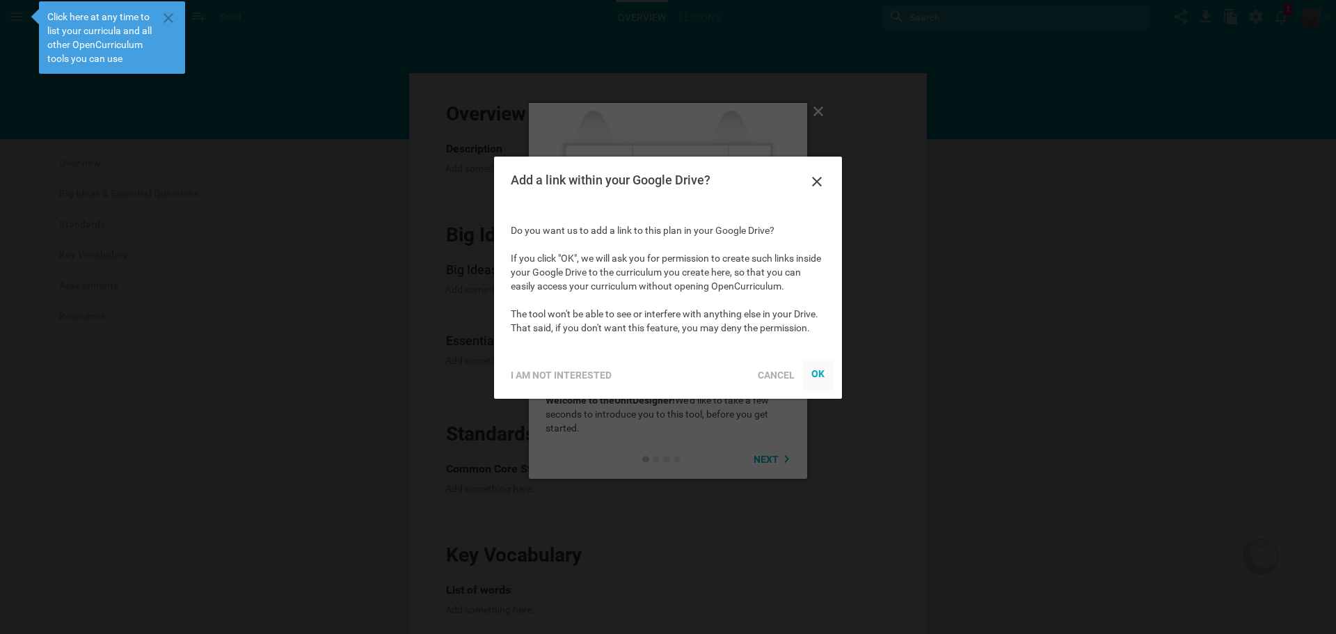
click at [820, 372] on div "OK" at bounding box center [818, 373] width 14 height 11
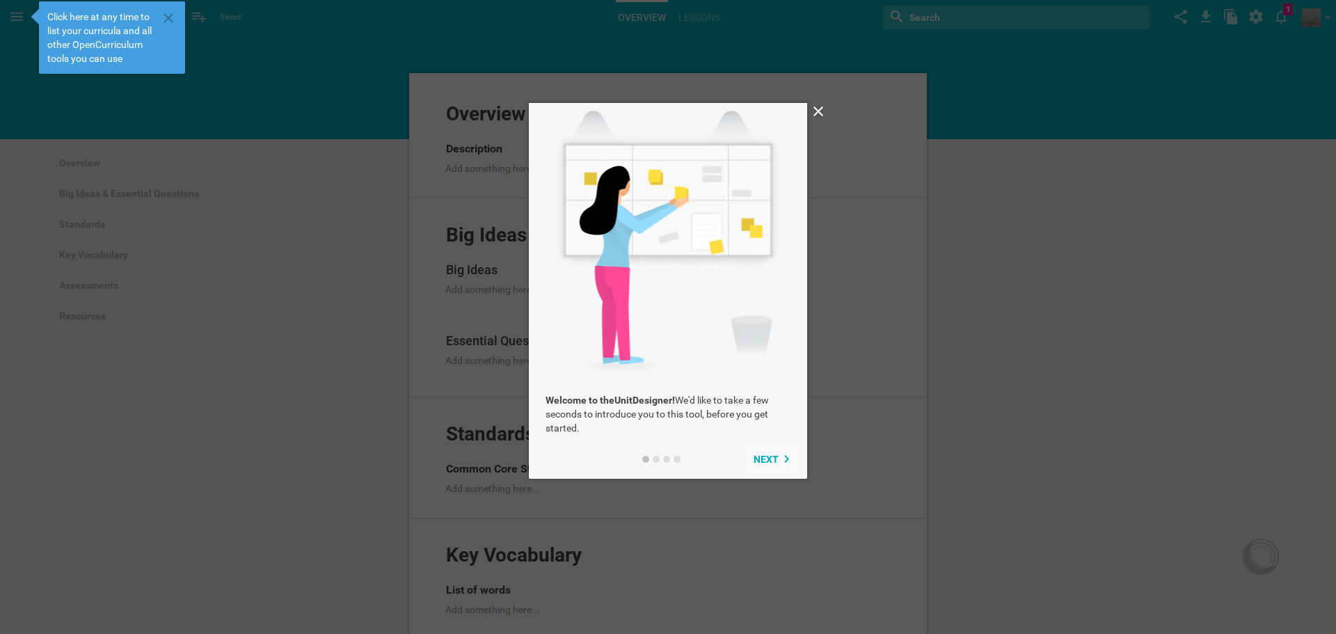
click at [770, 455] on span "Next" at bounding box center [766, 459] width 25 height 11
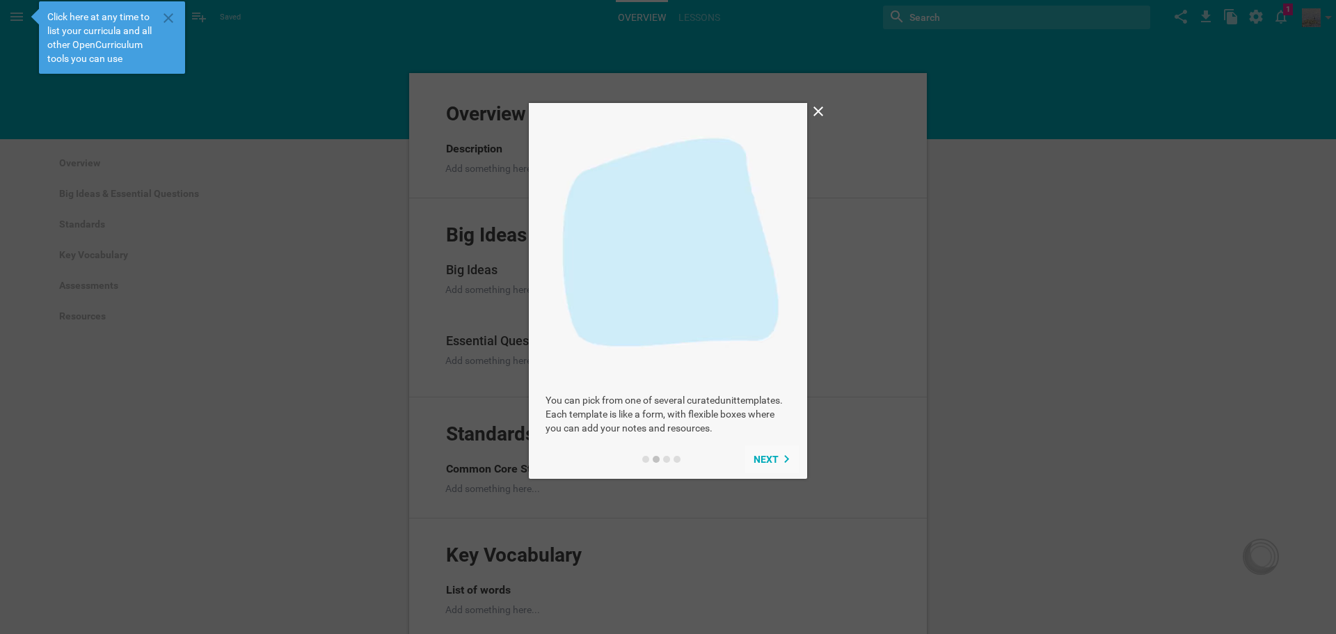
click at [770, 455] on span "Next" at bounding box center [766, 459] width 25 height 11
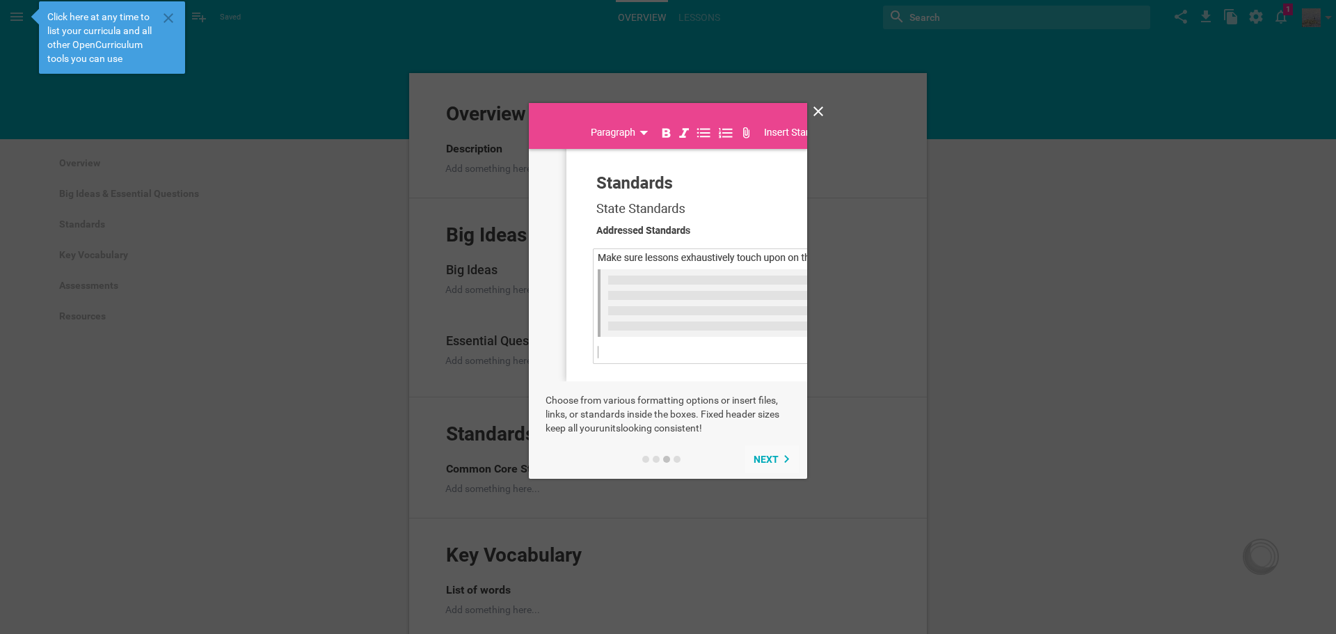
click at [767, 458] on span "Next" at bounding box center [766, 459] width 25 height 11
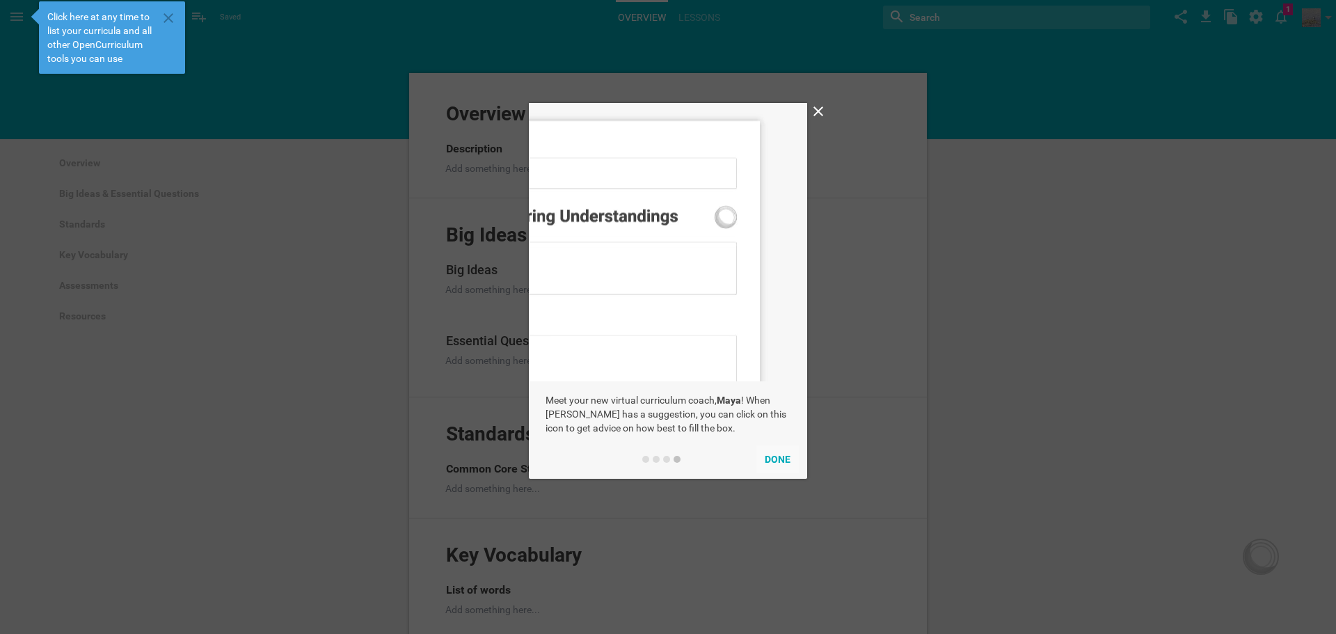
click at [781, 461] on button "Done" at bounding box center [777, 459] width 42 height 28
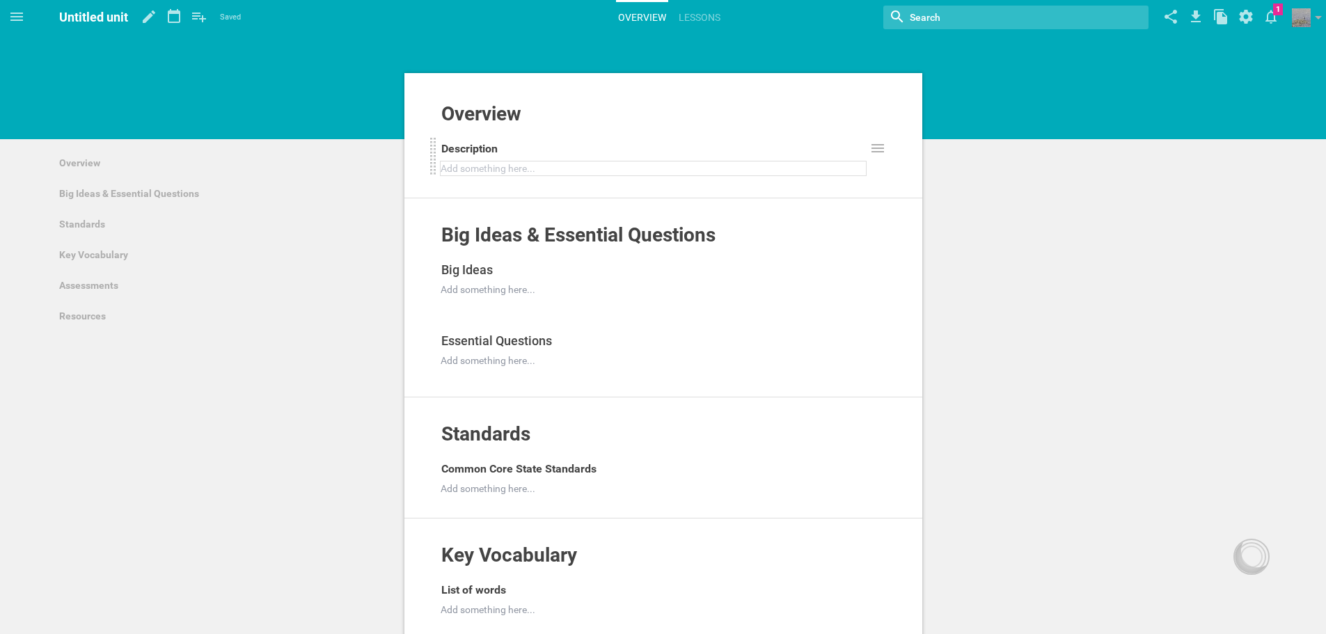
click at [505, 170] on div at bounding box center [653, 168] width 424 height 14
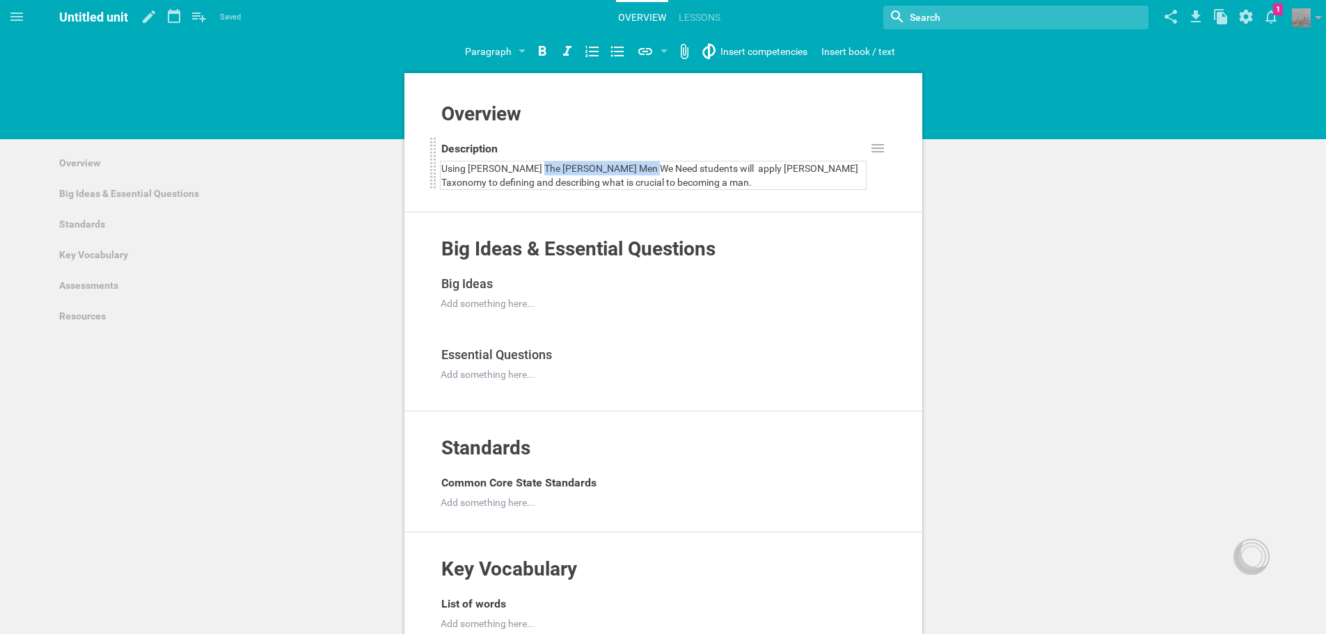
drag, startPoint x: 533, startPoint y: 164, endPoint x: 643, endPoint y: 170, distance: 110.1
click at [643, 170] on span "Using [PERSON_NAME] The [PERSON_NAME] Men We Need students will apply [PERSON_N…" at bounding box center [650, 175] width 419 height 25
click at [566, 51] on icon at bounding box center [567, 51] width 17 height 17
click at [675, 180] on div "Using [PERSON_NAME] The [PERSON_NAME] Men We Need students will apply [PERSON_N…" at bounding box center [653, 175] width 424 height 28
click at [635, 179] on span "students will apply [PERSON_NAME] Taxonomy to defining and describing what is c…" at bounding box center [654, 175] width 427 height 25
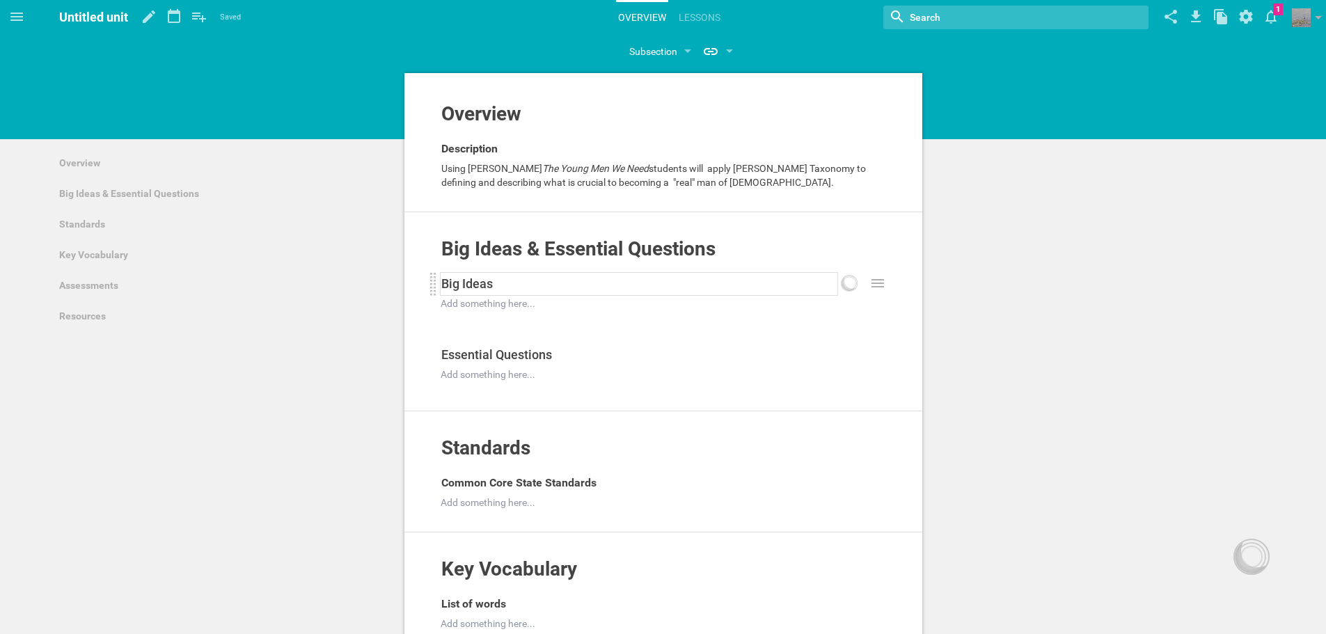
click at [532, 282] on div "Big Ideas" at bounding box center [639, 284] width 396 height 22
click at [513, 302] on div at bounding box center [653, 303] width 424 height 14
click at [448, 299] on span "The big vision for manhood"" at bounding box center [501, 303] width 120 height 11
click at [576, 305] on div "" The big vision for manhood"" at bounding box center [653, 303] width 424 height 14
click at [496, 371] on div at bounding box center [653, 374] width 424 height 14
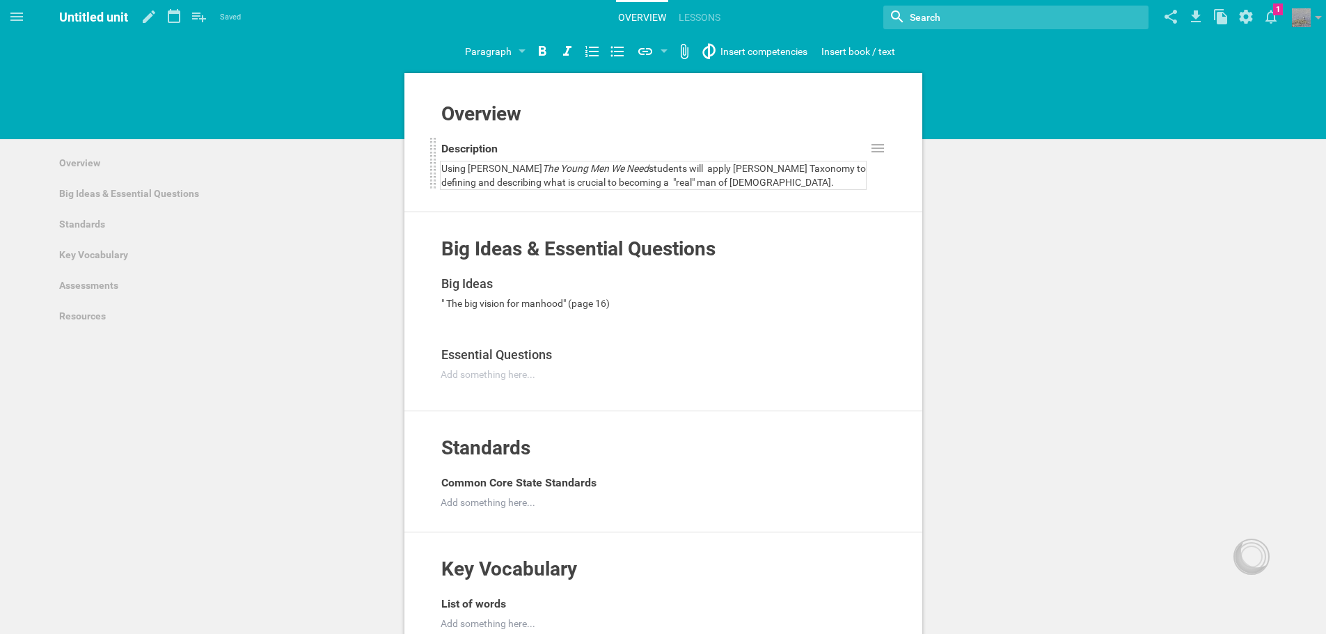
click at [865, 164] on div "Using [PERSON_NAME] The [PERSON_NAME] Men We Need students will apply [PERSON_N…" at bounding box center [653, 175] width 424 height 28
click at [635, 301] on div "" The big vision for manhood" (page 16)" at bounding box center [653, 303] width 424 height 14
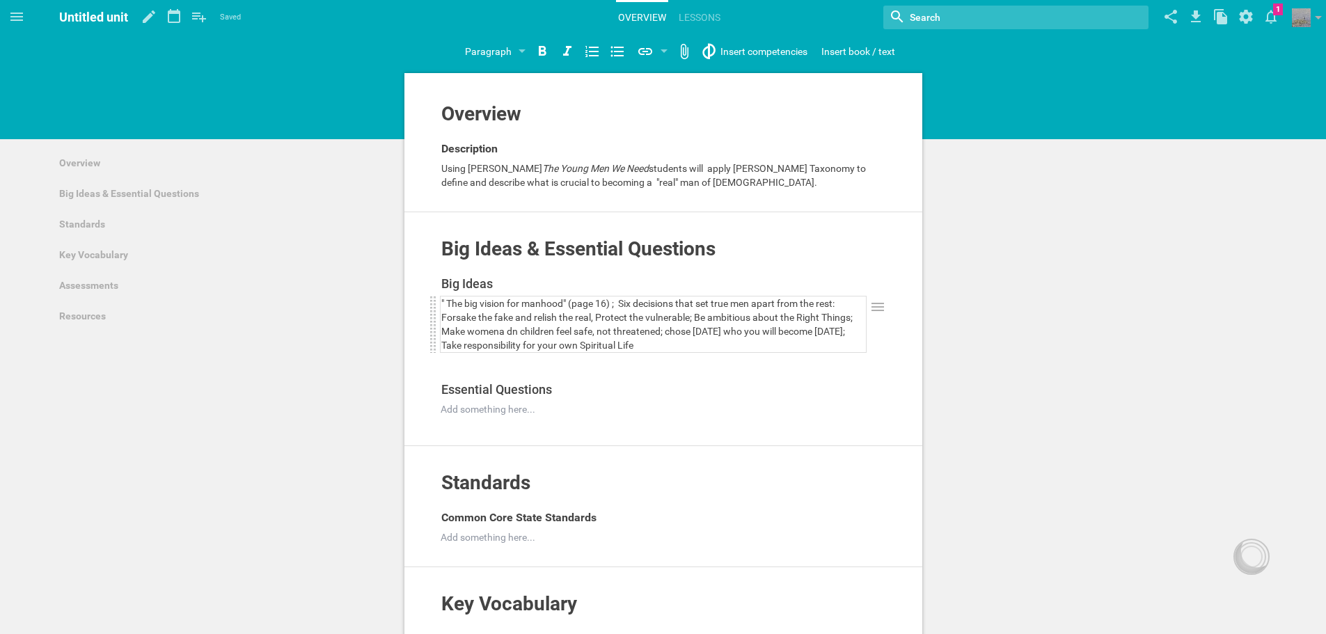
drag, startPoint x: 519, startPoint y: 334, endPoint x: 527, endPoint y: 327, distance: 10.9
click at [520, 333] on span "Forsake the fake and relish the real, Protect the vulnerable; Be ambitious abou…" at bounding box center [647, 331] width 413 height 39
click at [677, 328] on span "Forsake the fake and relish the real, Protect the vulnerable; Be ambitious abou…" at bounding box center [647, 331] width 413 height 39
click at [688, 344] on div "Forsake the fake and relish the real, Protect the vulnerable; Be ambitious abou…" at bounding box center [653, 331] width 424 height 42
click at [595, 415] on div at bounding box center [653, 409] width 424 height 14
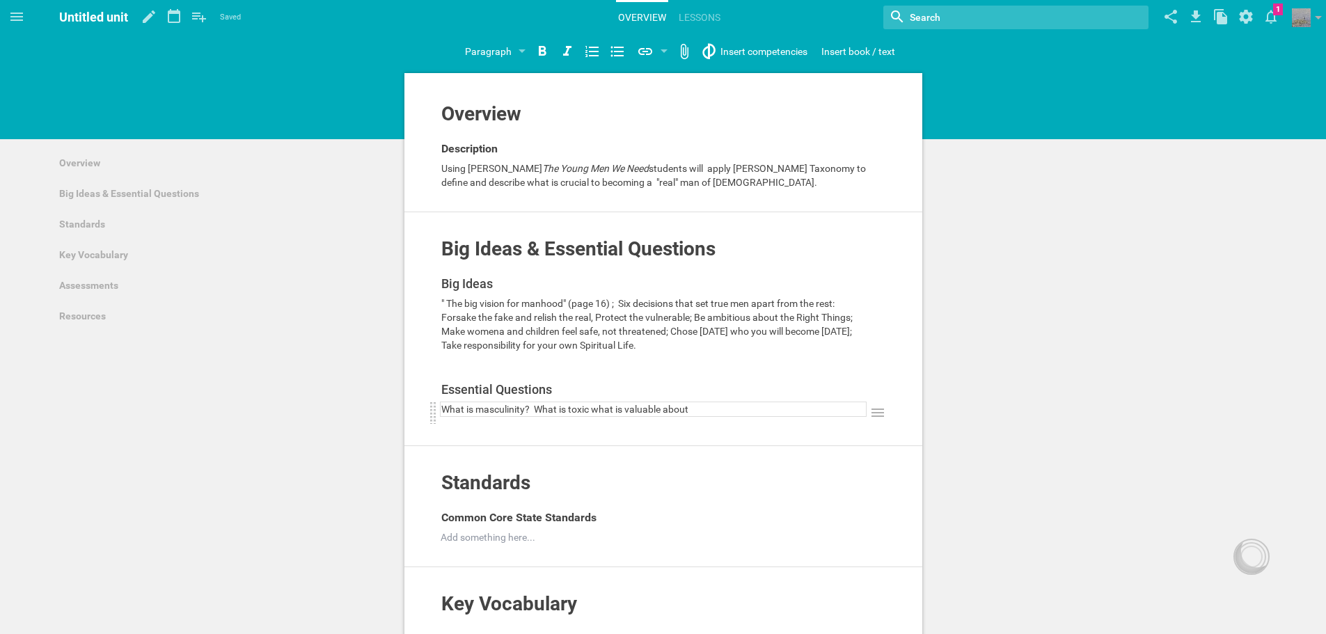
click at [591, 411] on span "What is masculinity? What is toxic what is valuable about" at bounding box center [564, 409] width 247 height 11
drag, startPoint x: 674, startPoint y: 406, endPoint x: 537, endPoint y: 411, distance: 137.2
click at [537, 411] on div "What is masculinity? What is what is valuable about" at bounding box center [653, 409] width 424 height 14
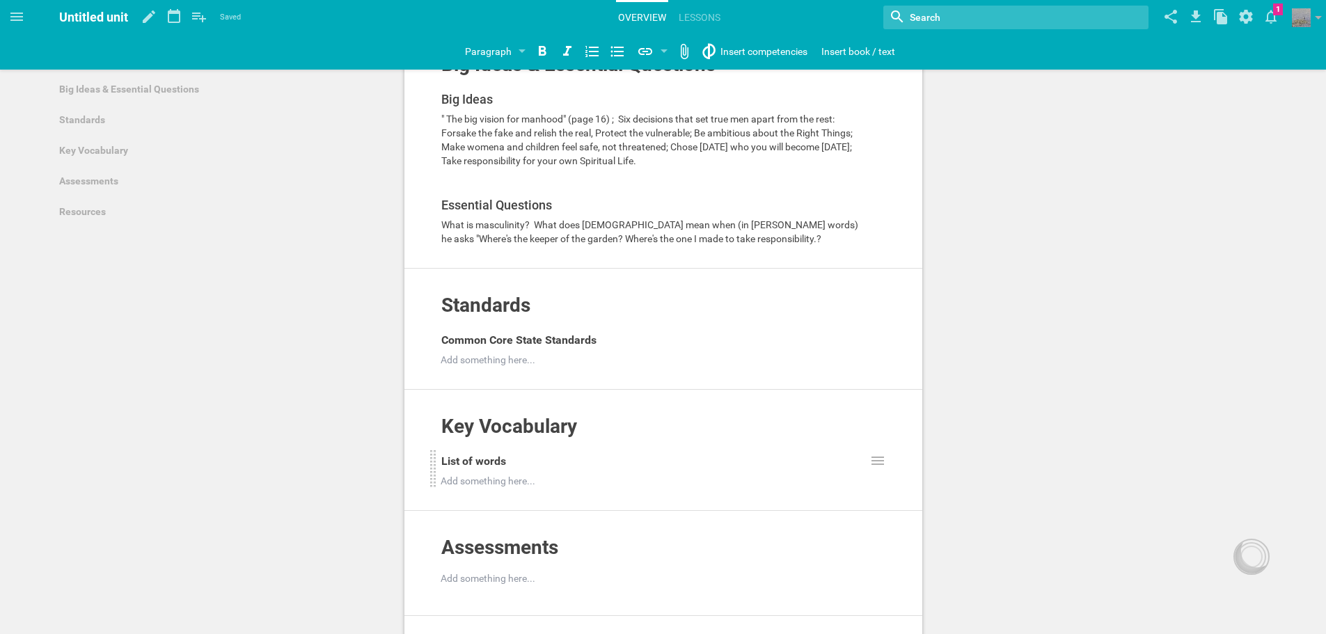
scroll to position [209, 0]
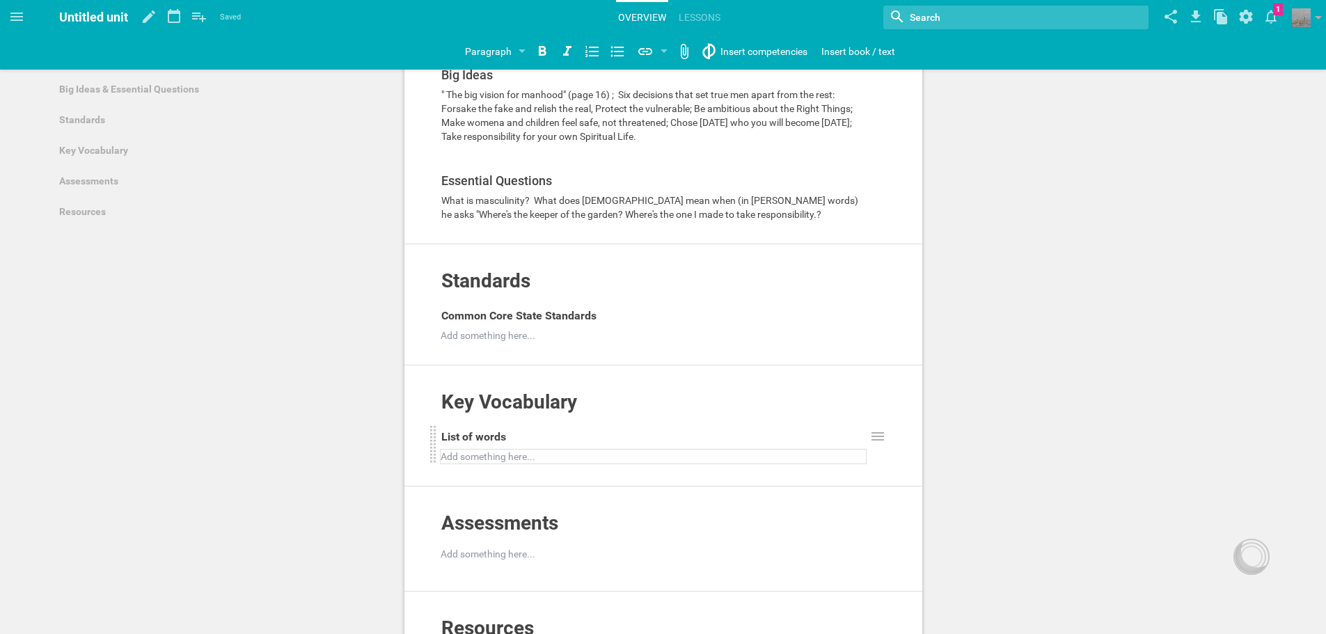
click at [537, 450] on div at bounding box center [653, 457] width 424 height 14
click at [707, 209] on div "What is masculinity? What does [DEMOGRAPHIC_DATA] mean when (in [PERSON_NAME] w…" at bounding box center [653, 207] width 424 height 28
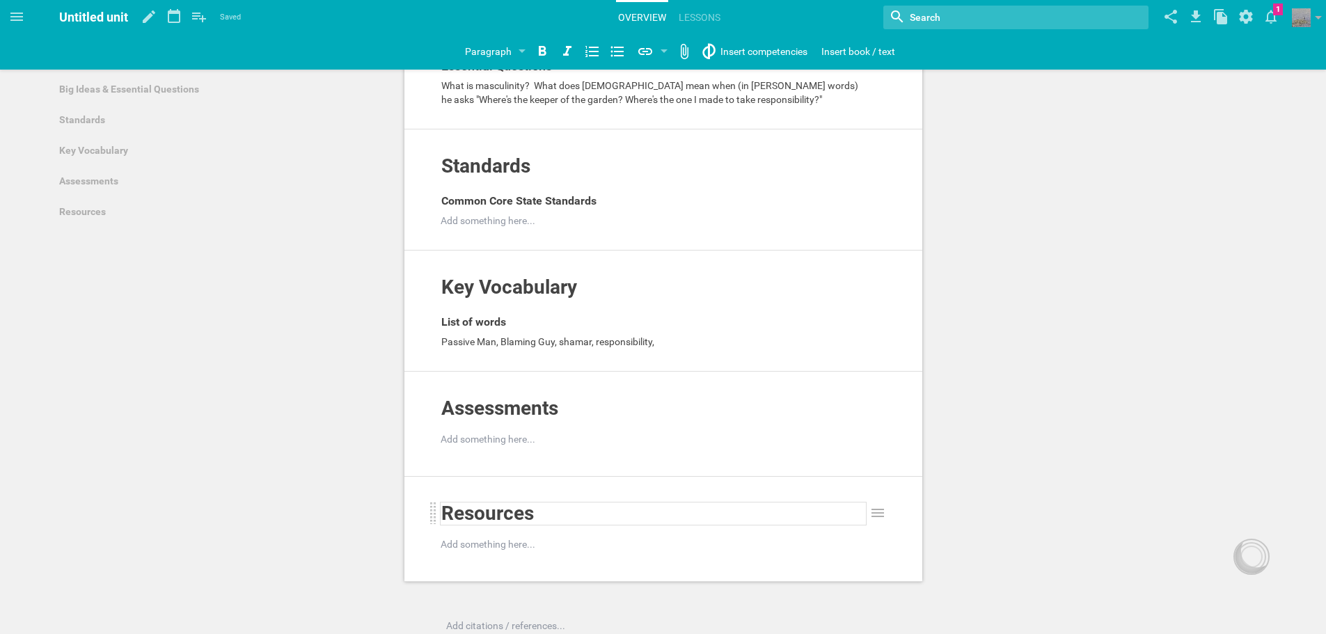
scroll to position [348, 0]
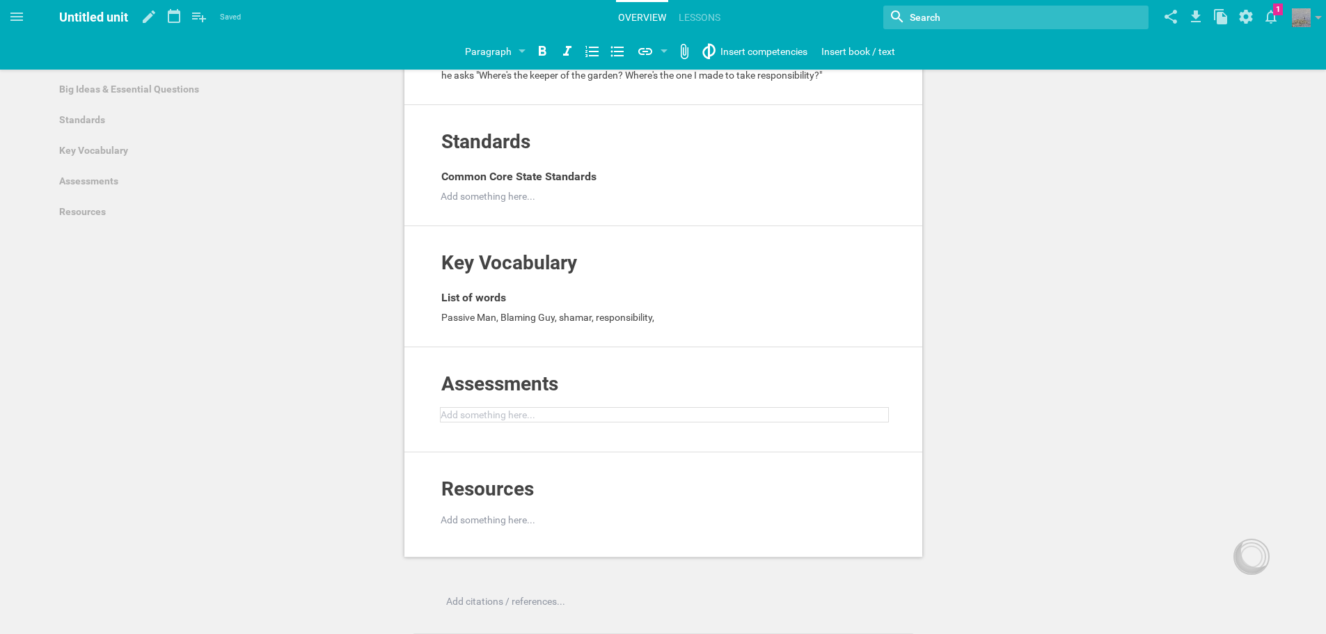
click at [504, 418] on div at bounding box center [664, 415] width 447 height 14
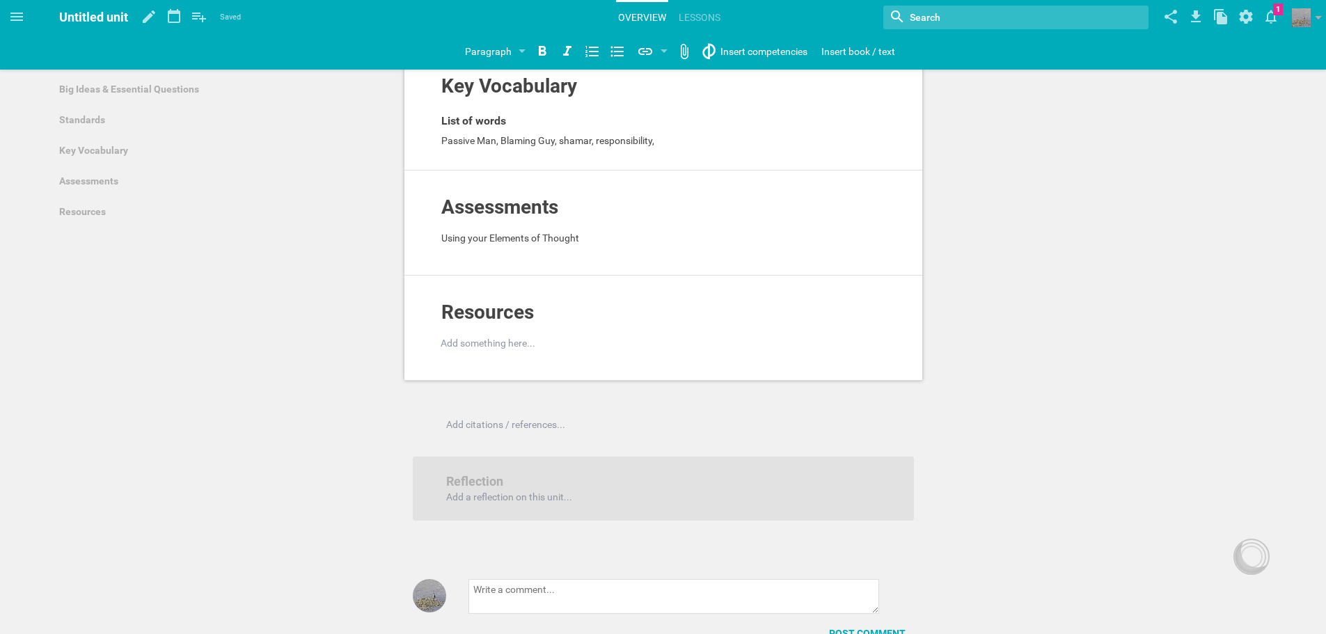
scroll to position [557, 0]
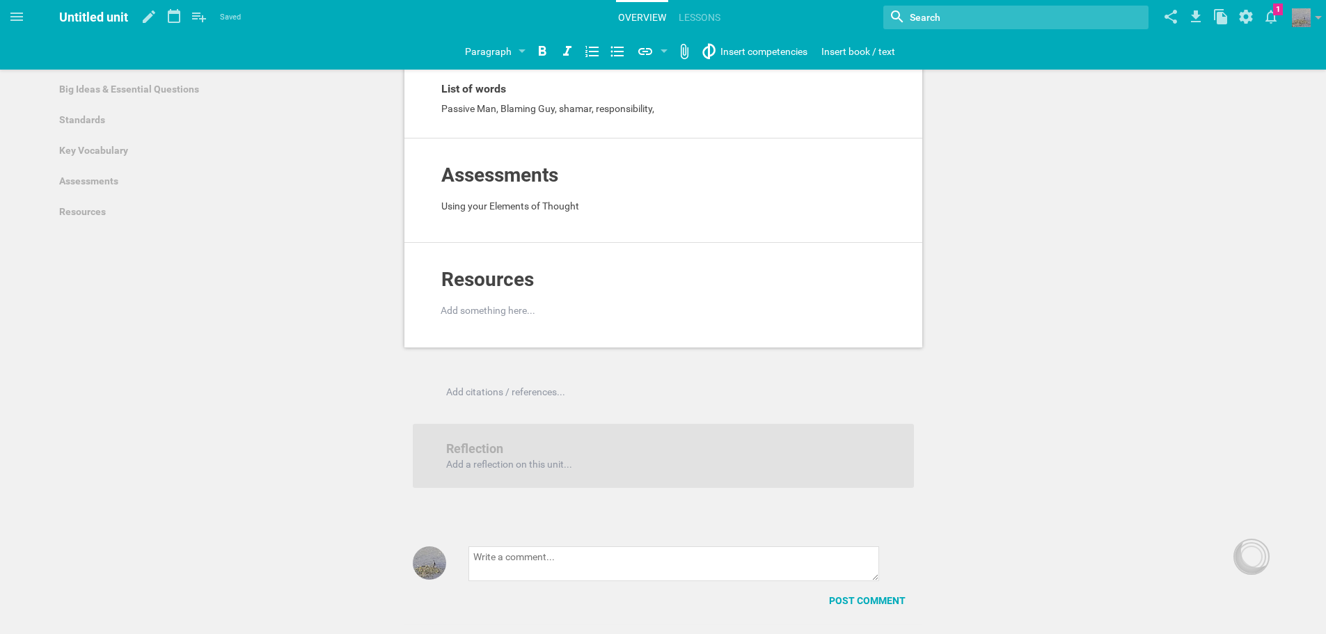
click at [559, 561] on textarea at bounding box center [673, 563] width 411 height 35
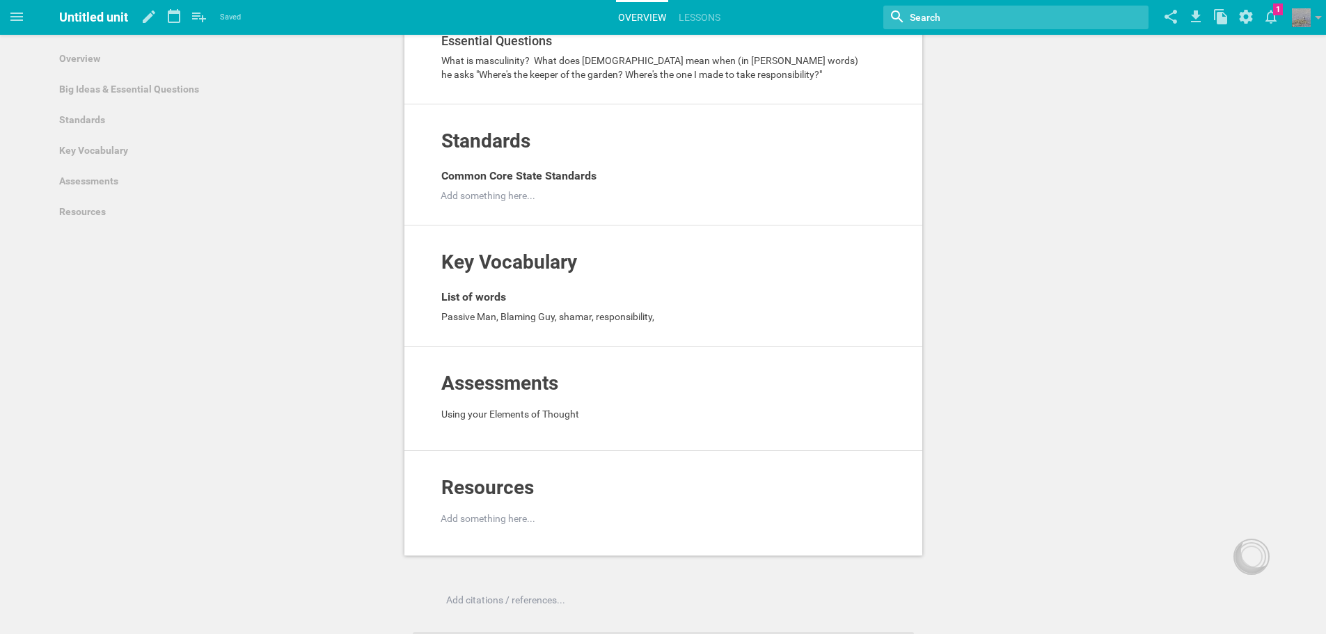
scroll to position [348, 0]
type textarea "Keep in mind this unit is for [DEMOGRAPHIC_DATA] boys."
click at [591, 418] on div "Using your Elements of Thought" at bounding box center [653, 415] width 424 height 14
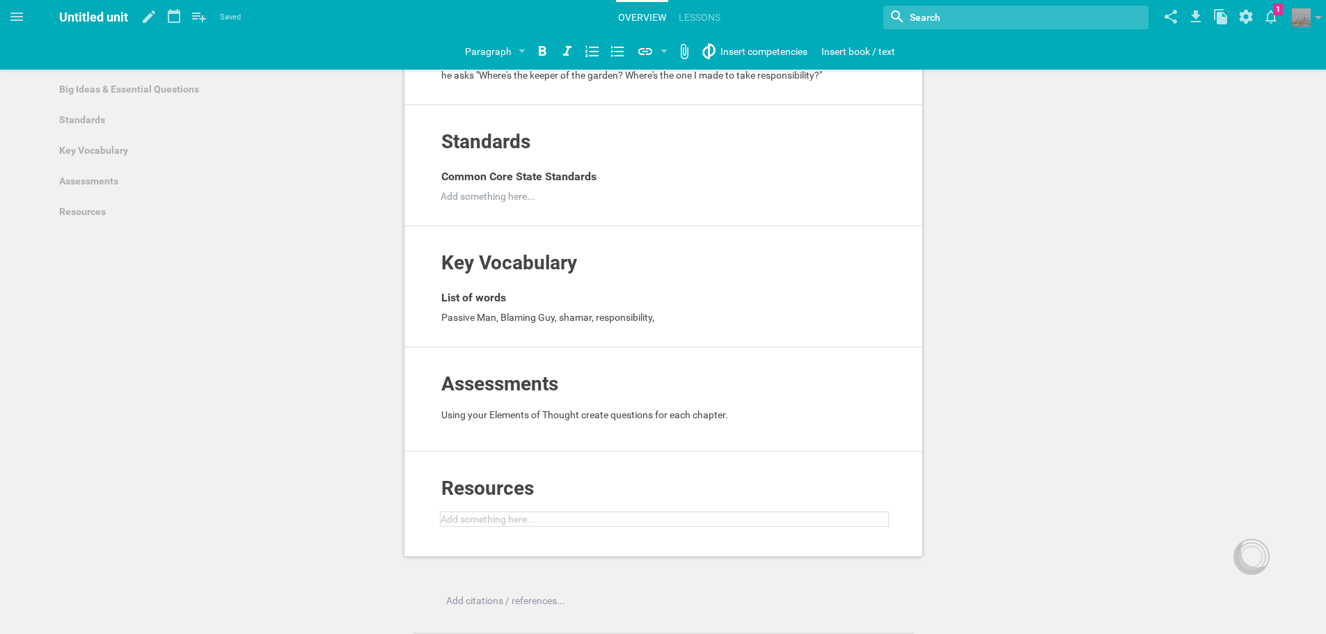
click at [545, 519] on div at bounding box center [664, 519] width 447 height 14
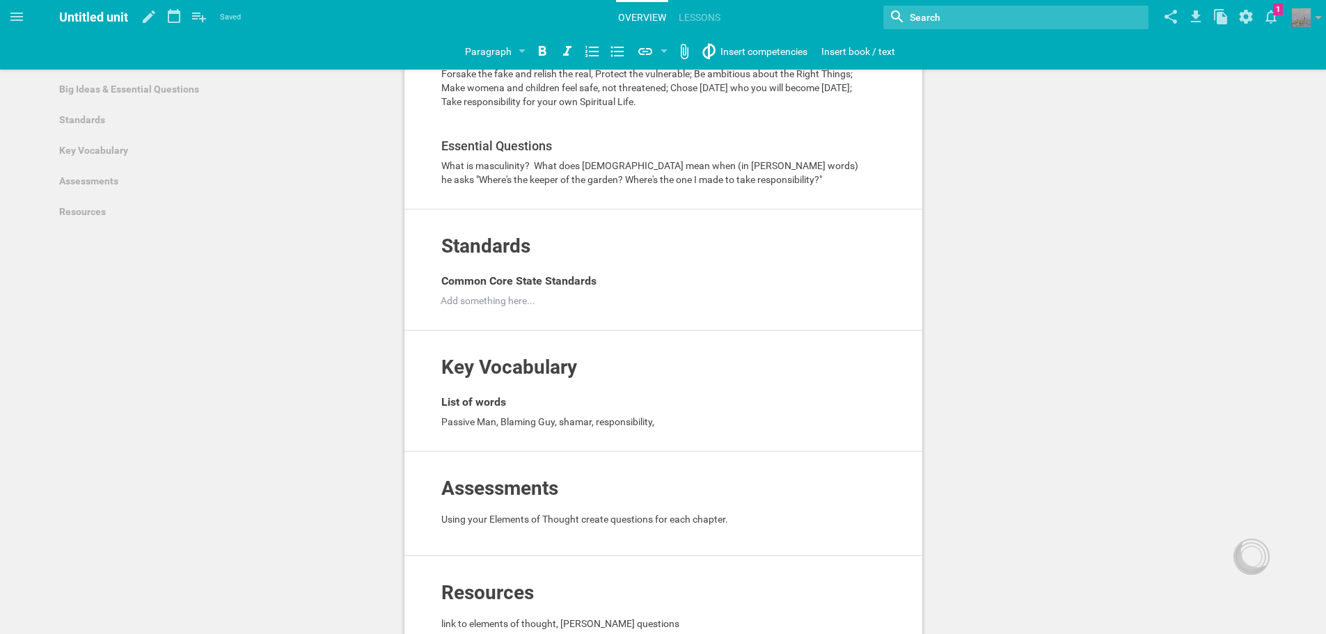
scroll to position [209, 0]
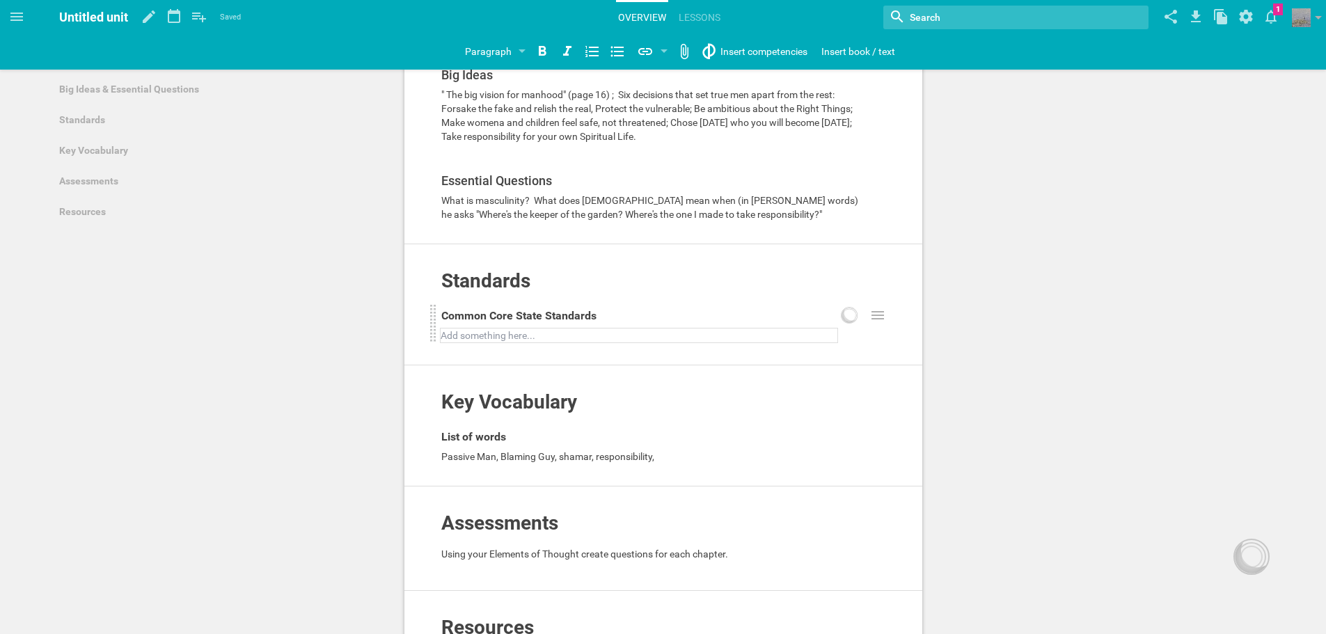
click at [525, 340] on div at bounding box center [639, 335] width 396 height 14
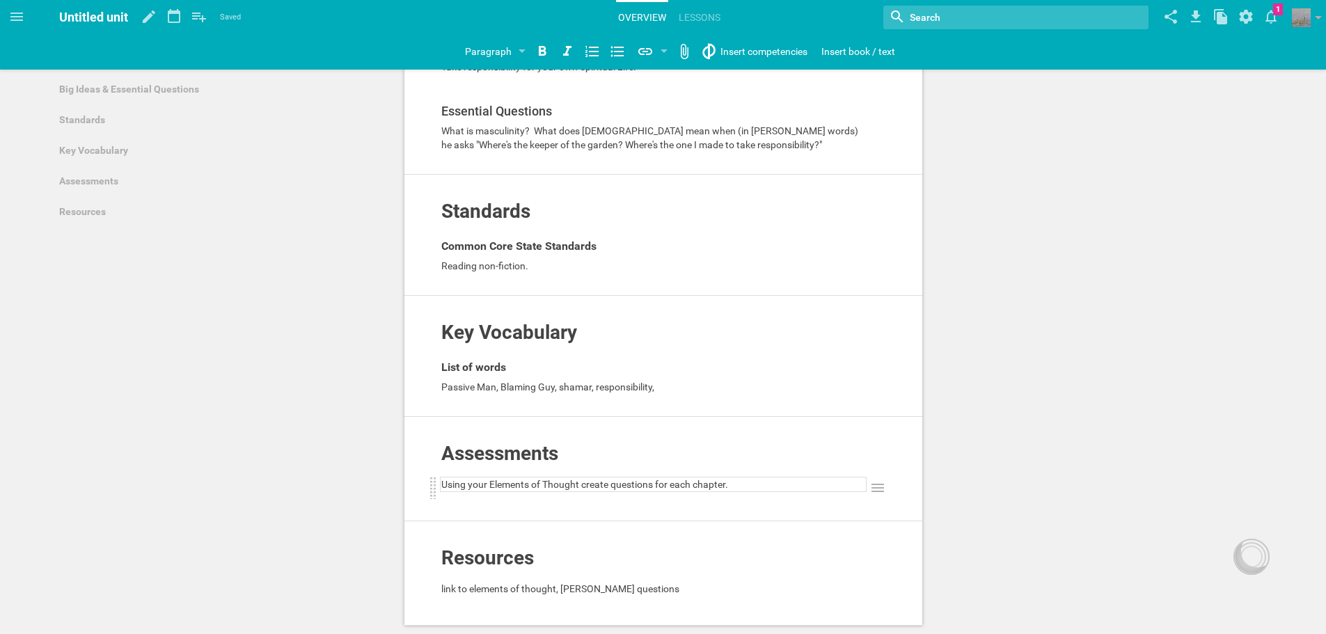
click at [744, 480] on div "Using your Elements of Thought create questions for each chapter." at bounding box center [653, 484] width 424 height 14
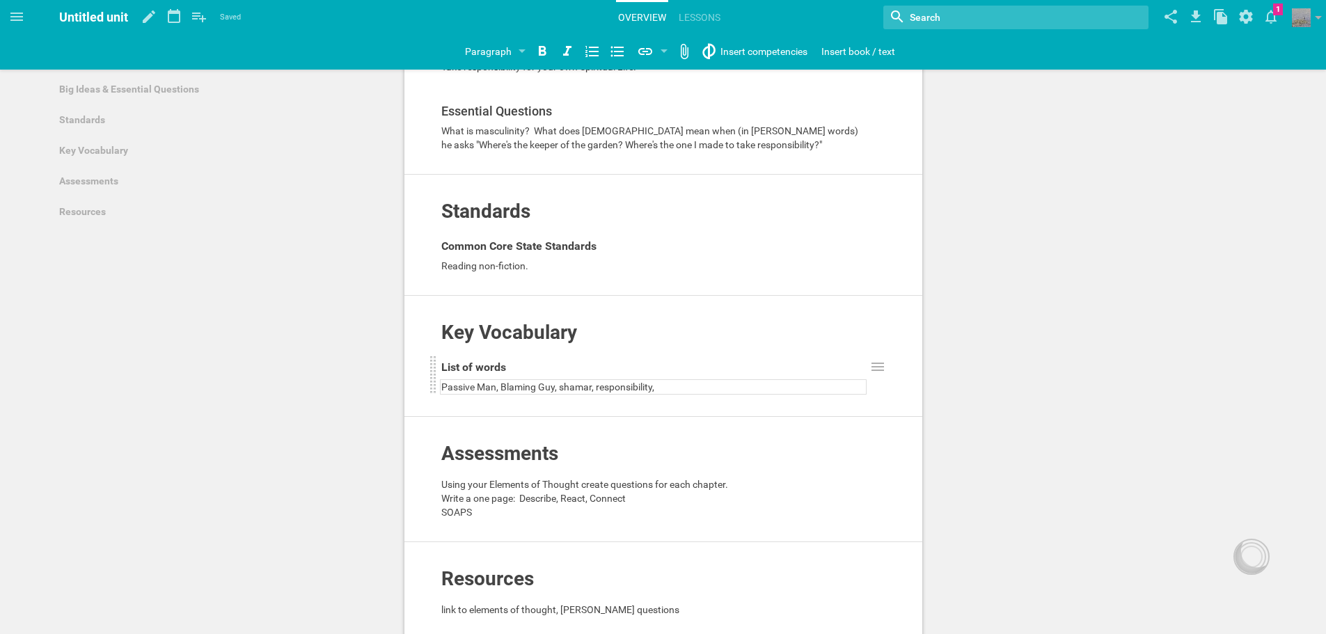
click at [662, 383] on div "Passive Man, Blaming Guy, shamar, responsibility," at bounding box center [653, 387] width 424 height 14
drag, startPoint x: 484, startPoint y: 510, endPoint x: 507, endPoint y: 507, distance: 23.1
click at [484, 509] on div "SOAPS" at bounding box center [653, 512] width 424 height 14
